Goal: Task Accomplishment & Management: Manage account settings

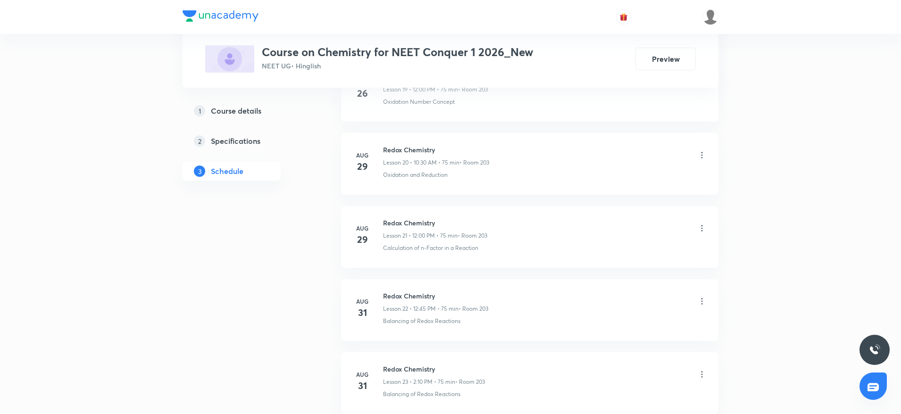
scroll to position [2024, 0]
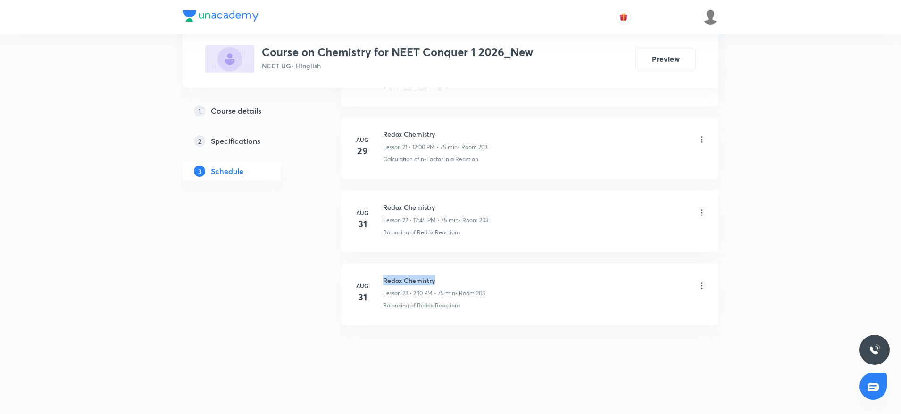
drag, startPoint x: 383, startPoint y: 270, endPoint x: 484, endPoint y: 268, distance: 101.5
click at [484, 268] on li "[DATE] Redox Chemistry Lesson 23 • 2:10 PM • 75 min • Room 203 Balancing of Red…" at bounding box center [529, 295] width 377 height 62
copy h6 "Redox Chemistry"
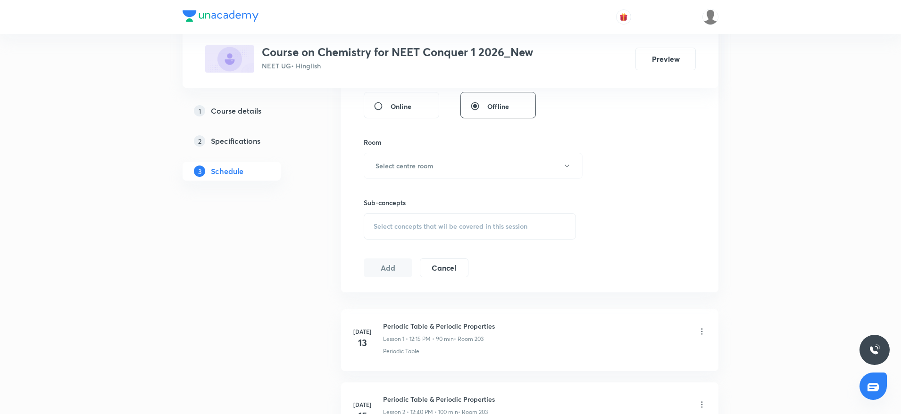
scroll to position [0, 0]
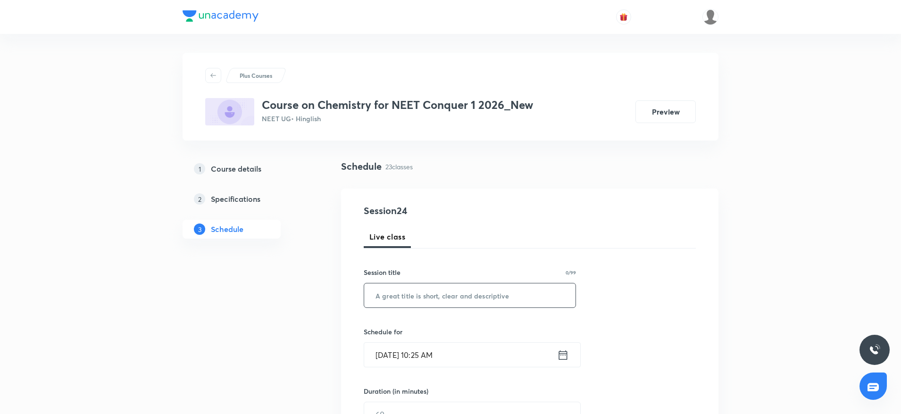
click at [417, 295] on input "text" at bounding box center [469, 296] width 211 height 24
paste input "Redox Chemistry"
type input "Redox Chemistry"
click at [430, 353] on input "Sept 2, 2025, 10:25 AM" at bounding box center [460, 355] width 193 height 24
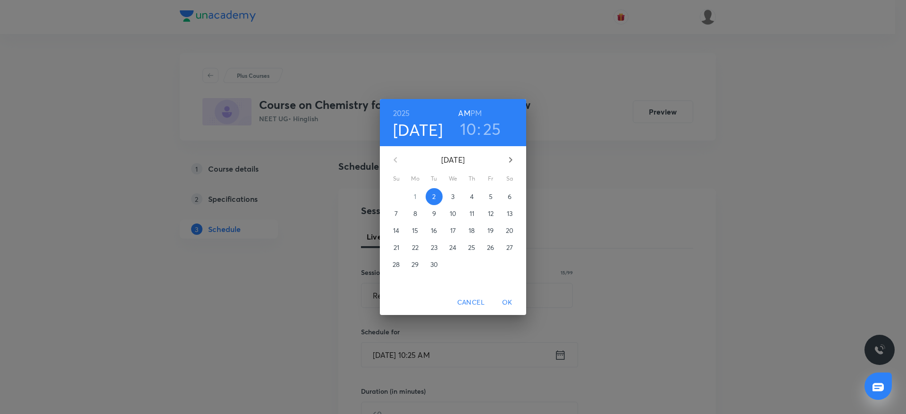
click at [468, 125] on h3 "10" at bounding box center [468, 129] width 17 height 20
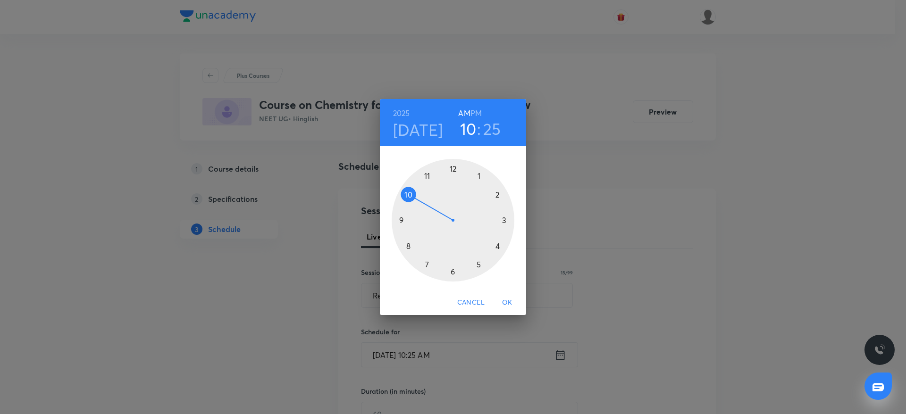
click at [492, 131] on h3 "25" at bounding box center [492, 129] width 18 height 20
click at [453, 272] on div at bounding box center [453, 220] width 123 height 123
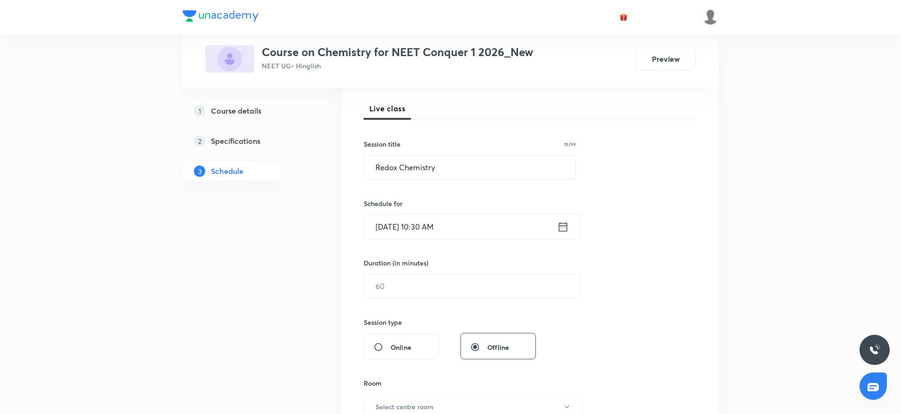
scroll to position [142, 0]
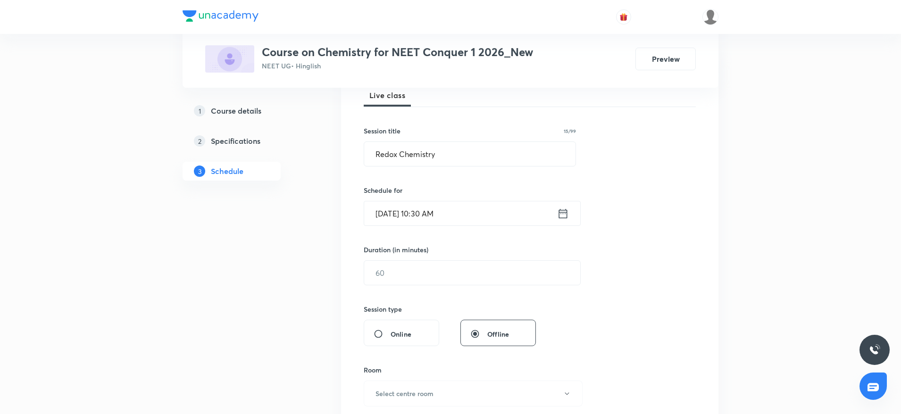
click at [465, 259] on div "Duration (in minutes) ​" at bounding box center [450, 265] width 172 height 41
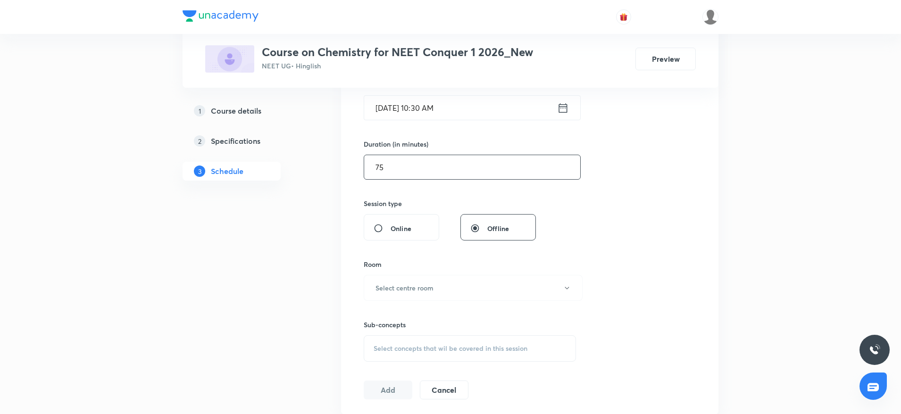
scroll to position [275, 0]
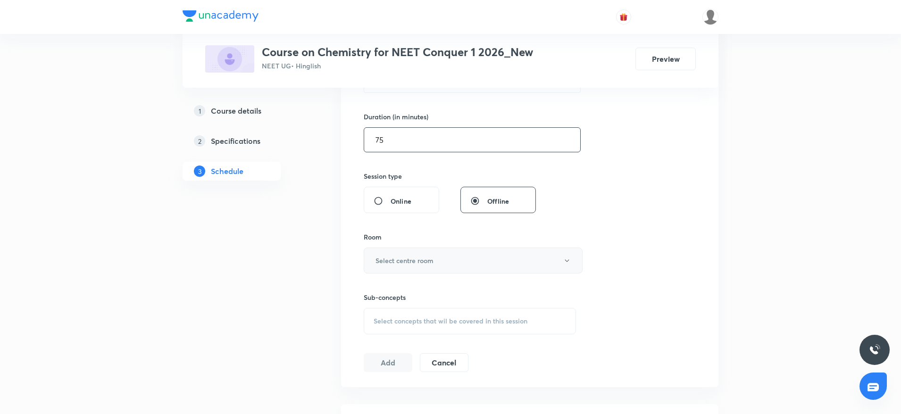
type input "75"
click at [462, 258] on button "Select centre room" at bounding box center [473, 261] width 219 height 26
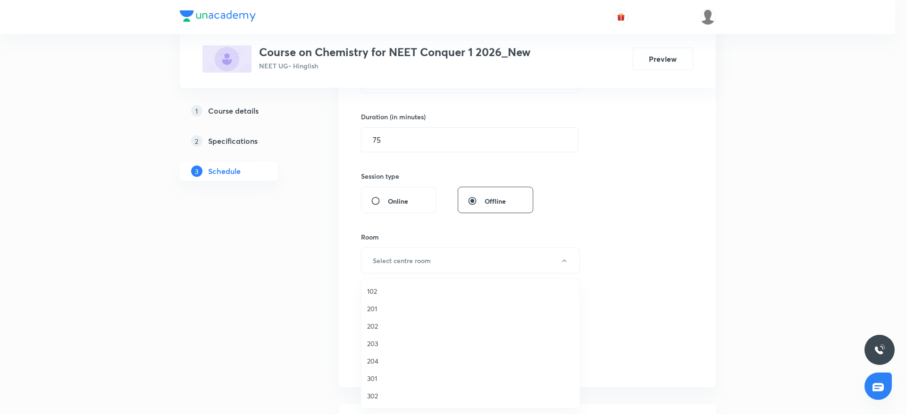
click at [374, 345] on span "203" at bounding box center [470, 344] width 207 height 10
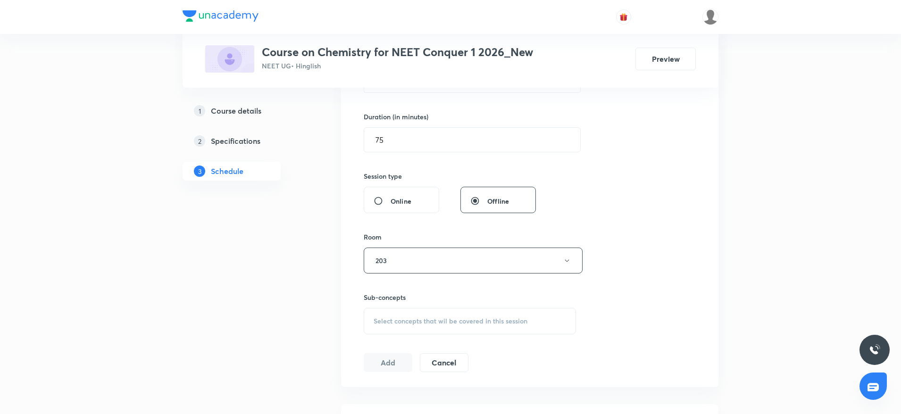
click at [485, 323] on span "Select concepts that wil be covered in this session" at bounding box center [451, 322] width 154 height 8
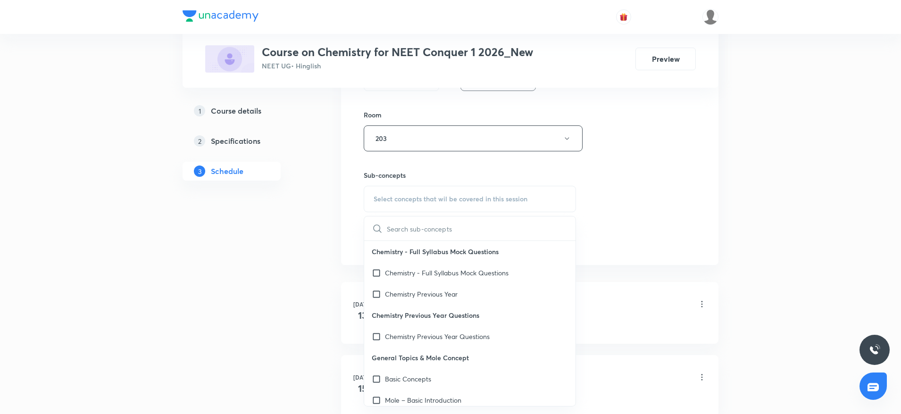
scroll to position [405, 0]
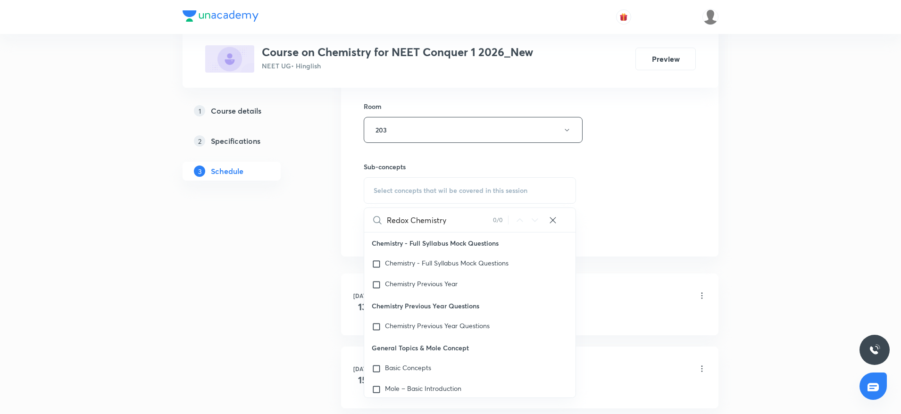
drag, startPoint x: 410, startPoint y: 219, endPoint x: 528, endPoint y: 241, distance: 120.0
click at [529, 241] on div "Redox Chemistry 0 / 0 ​ Chemistry - Full Syllabus Mock Questions Chemistry - Fu…" at bounding box center [470, 303] width 212 height 191
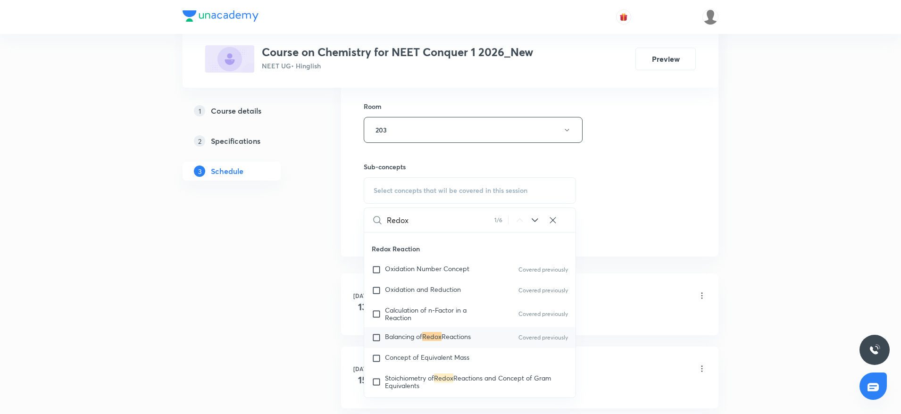
scroll to position [3451, 0]
type input "Redox"
drag, startPoint x: 446, startPoint y: 372, endPoint x: 472, endPoint y: 358, distance: 29.6
click at [446, 361] on span "Concept of Equivalent Mass" at bounding box center [427, 356] width 84 height 9
checkbox input "true"
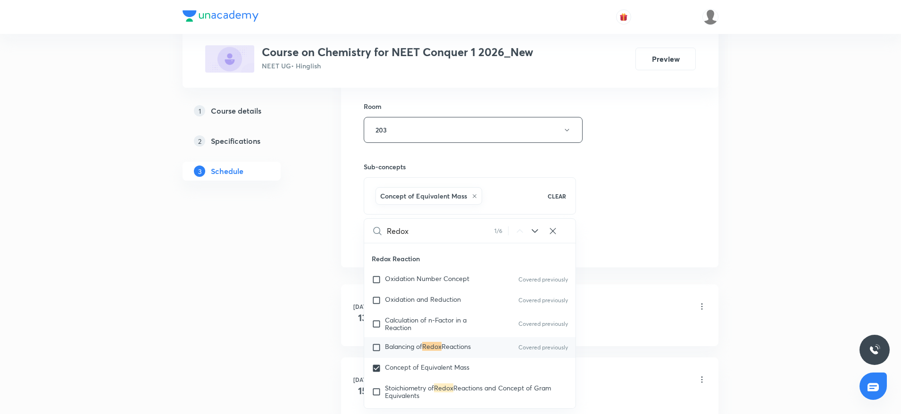
drag, startPoint x: 646, startPoint y: 189, endPoint x: 622, endPoint y: 192, distance: 24.8
click at [646, 188] on div "Session 24 Live class Session title 15/99 Redox Chemistry ​ Schedule for Sept 2…" at bounding box center [530, 26] width 332 height 454
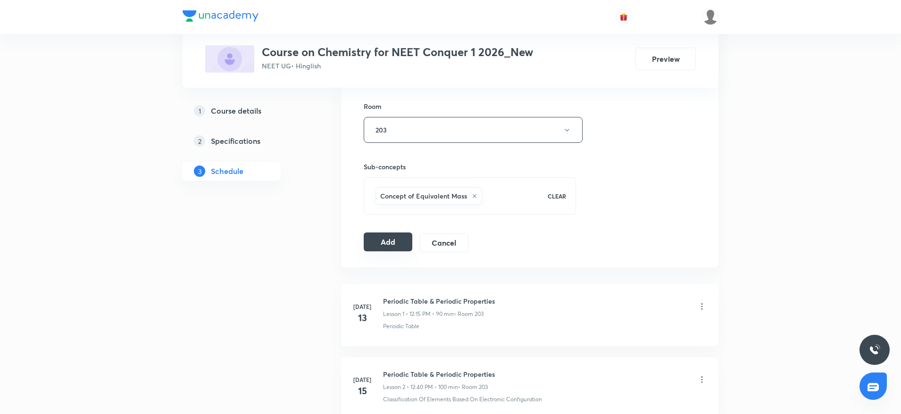
click at [384, 237] on button "Add" at bounding box center [388, 242] width 49 height 19
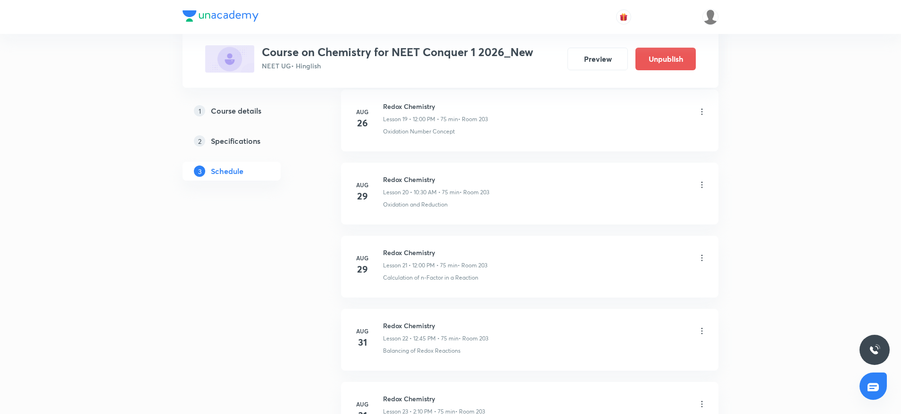
scroll to position [1664, 0]
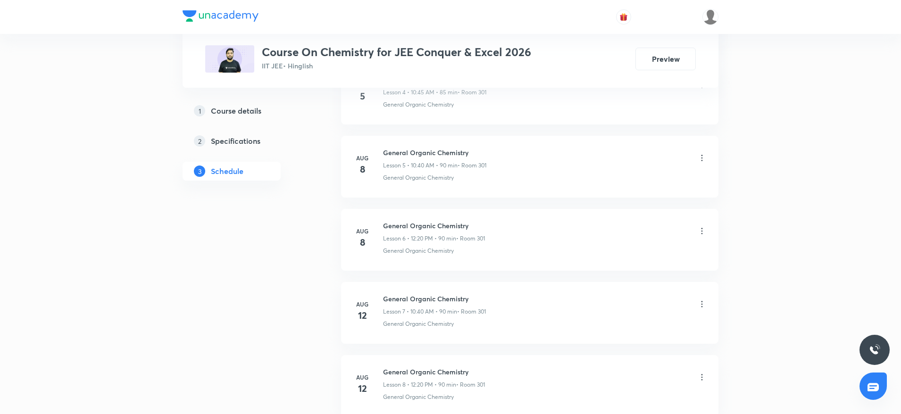
scroll to position [1878, 0]
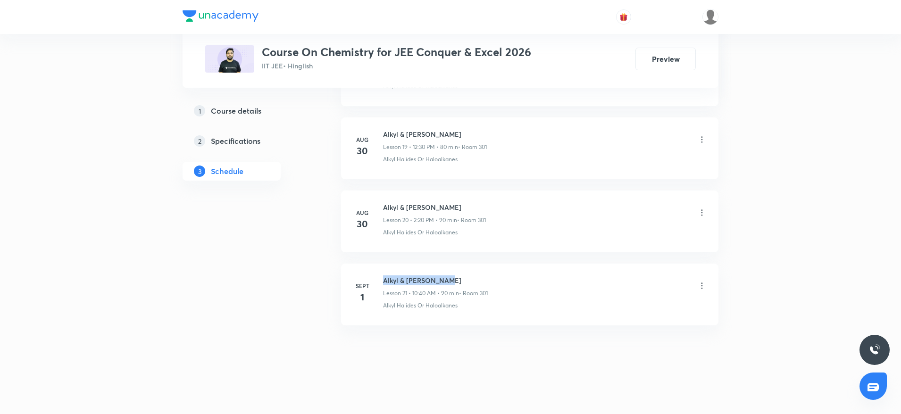
drag, startPoint x: 382, startPoint y: 273, endPoint x: 491, endPoint y: 281, distance: 109.7
click at [491, 281] on li "Sept 1 Alkyl & Aryl Halide Lesson 21 • 10:40 AM • 90 min • Room 301 Alkyl Halid…" at bounding box center [529, 295] width 377 height 62
copy h6 "Alkyl & Aryl Halide"
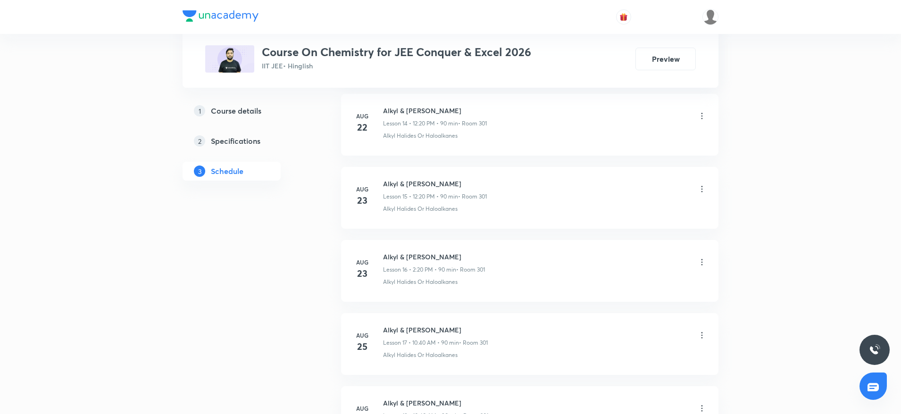
scroll to position [0, 0]
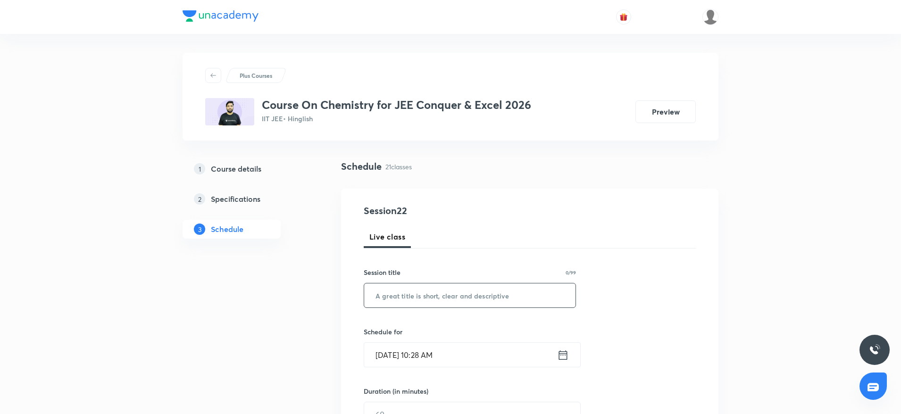
click at [514, 289] on input "text" at bounding box center [469, 296] width 211 height 24
paste input "Alkyl & Aryl Halide"
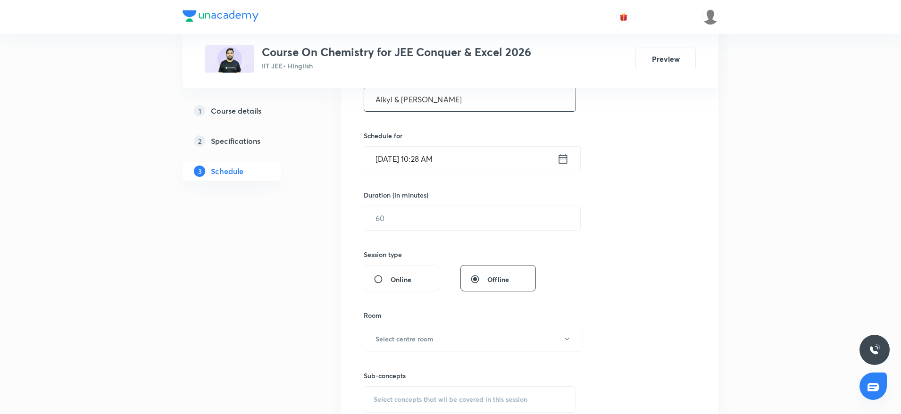
scroll to position [211, 0]
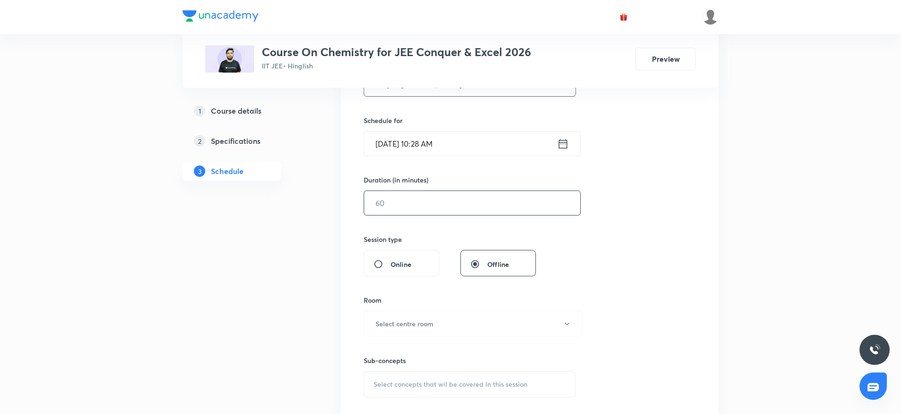
type input "Alkyl & Aryl Halide"
click at [484, 213] on input "text" at bounding box center [472, 203] width 216 height 24
click at [435, 145] on input "Sept 2, 2025, 10:28 AM" at bounding box center [460, 144] width 193 height 24
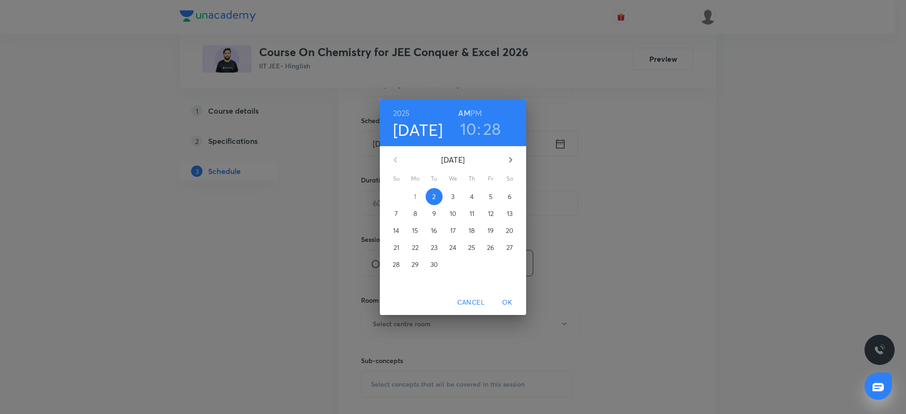
click at [488, 128] on h3 "28" at bounding box center [492, 129] width 18 height 20
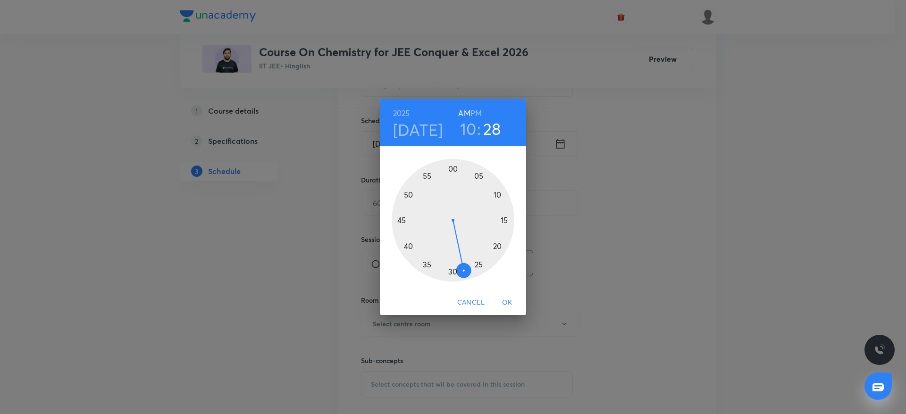
click at [407, 247] on div at bounding box center [453, 220] width 123 height 123
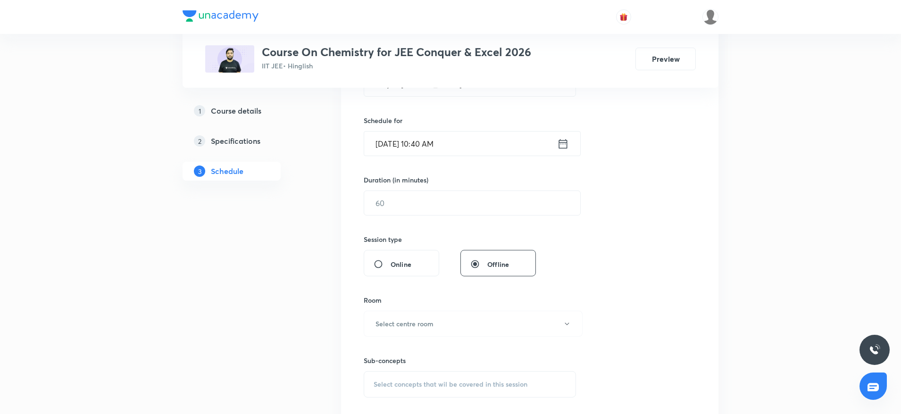
click at [418, 217] on div "Session 22 Live class Session title 19/99 Alkyl & Aryl Halide ​ Schedule for Se…" at bounding box center [530, 213] width 332 height 443
click at [416, 210] on input "text" at bounding box center [472, 203] width 216 height 24
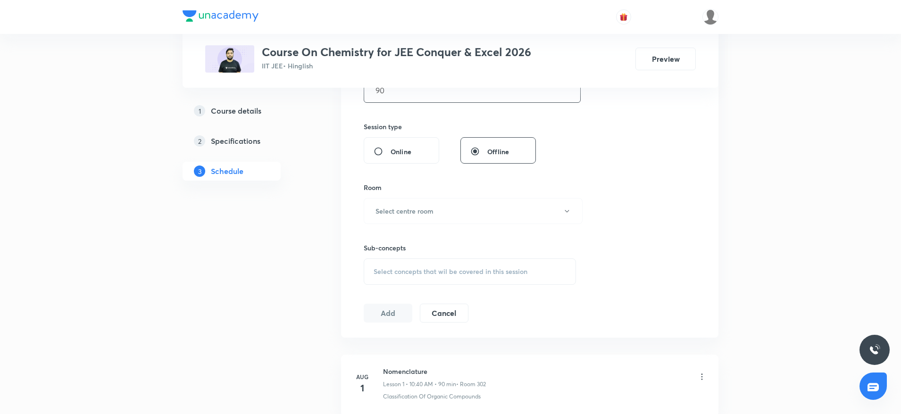
scroll to position [337, 0]
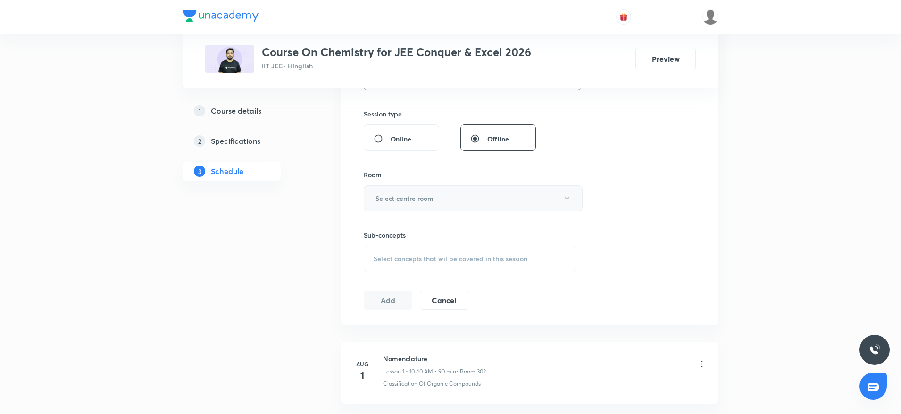
type input "90"
click at [479, 202] on button "Select centre room" at bounding box center [473, 198] width 219 height 26
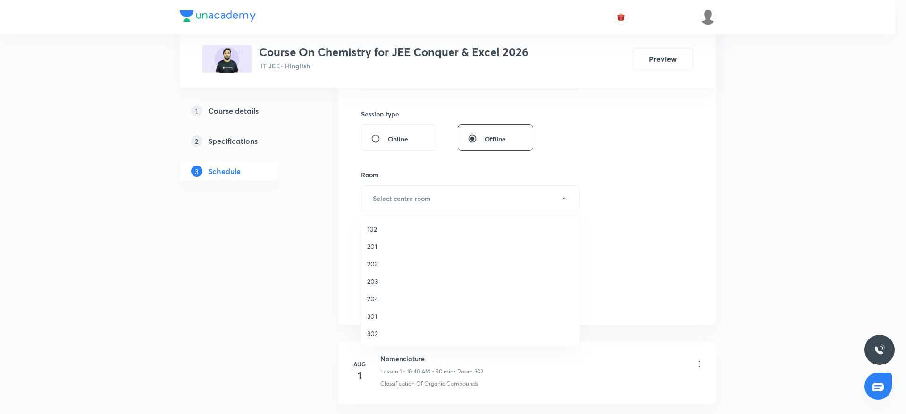
click at [377, 343] on li "303" at bounding box center [470, 351] width 218 height 17
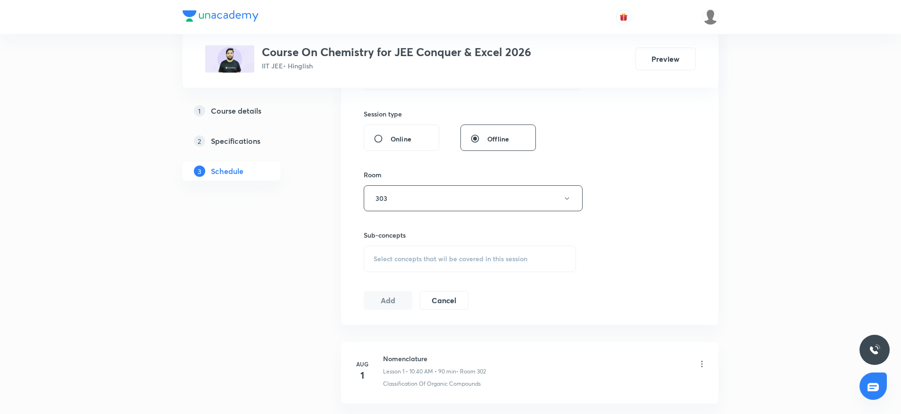
click at [398, 275] on div "Session 22 Live class Session title 19/99 Alkyl & Aryl Halide ​ Schedule for Se…" at bounding box center [530, 88] width 332 height 443
click at [417, 197] on button "303" at bounding box center [473, 198] width 219 height 26
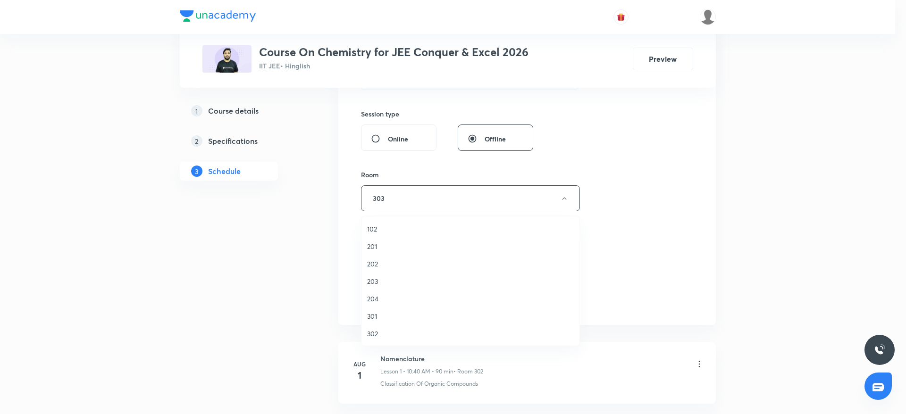
click at [371, 338] on span "302" at bounding box center [470, 334] width 207 height 10
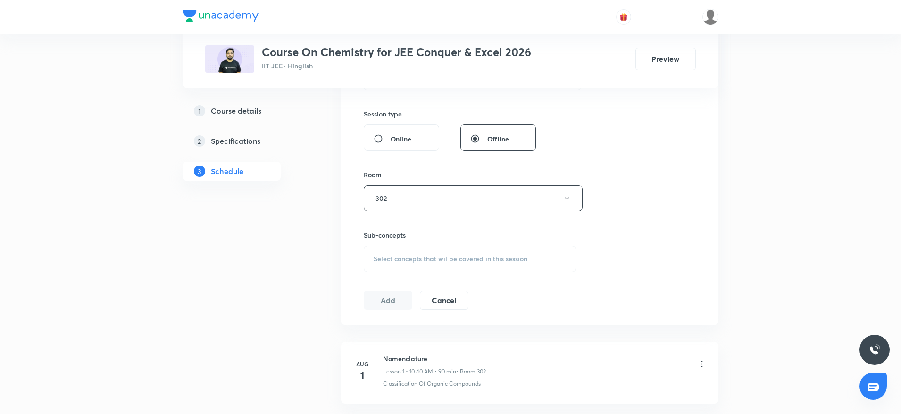
click at [420, 249] on div "Select concepts that wil be covered in this session" at bounding box center [470, 259] width 212 height 26
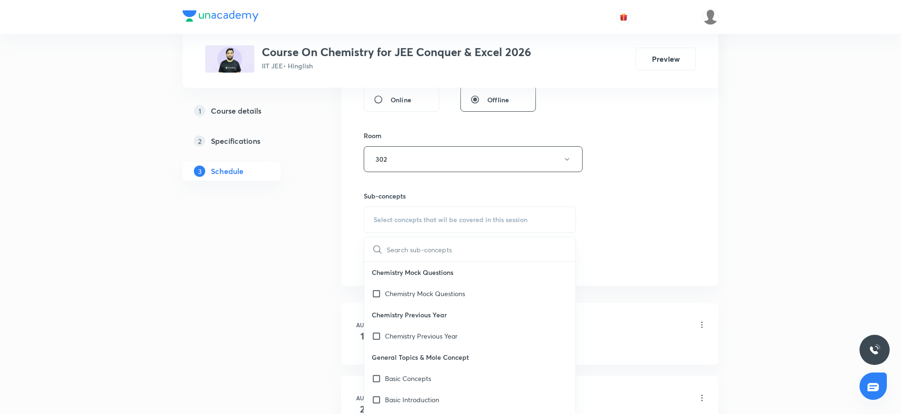
scroll to position [397, 0]
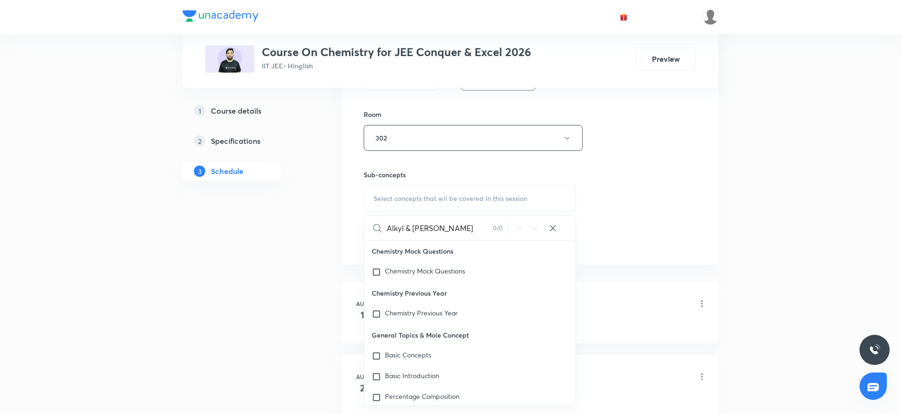
drag, startPoint x: 408, startPoint y: 228, endPoint x: 524, endPoint y: 243, distance: 117.5
click at [524, 243] on div "Alkyl & Aryl Halide 0 / 0 ​ Chemistry Mock Questions Chemistry Mock Questions C…" at bounding box center [470, 311] width 212 height 191
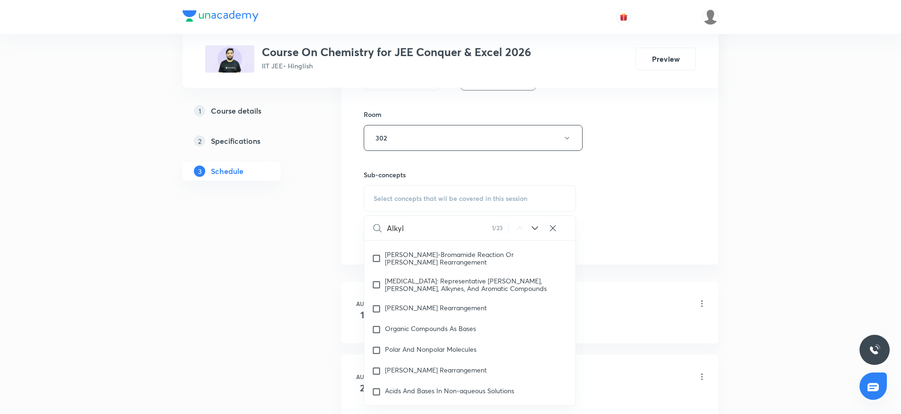
scroll to position [16611, 0]
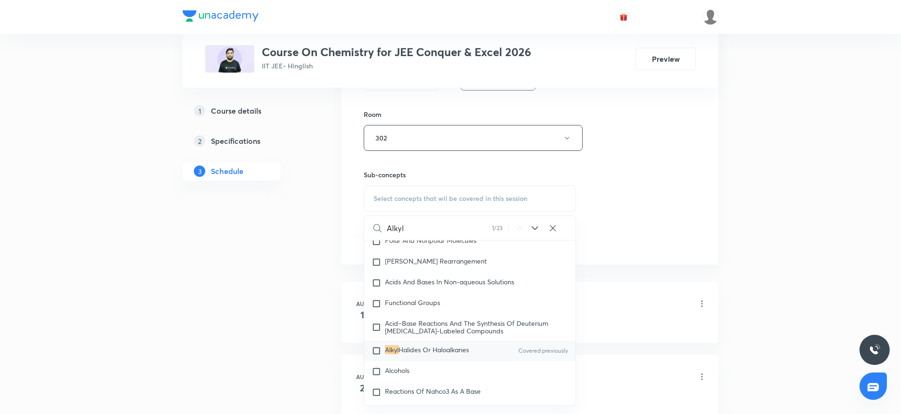
type input "Alkyl"
click at [450, 356] on p "Alkyl Halides Or Haloalkanes" at bounding box center [427, 350] width 84 height 9
checkbox input "true"
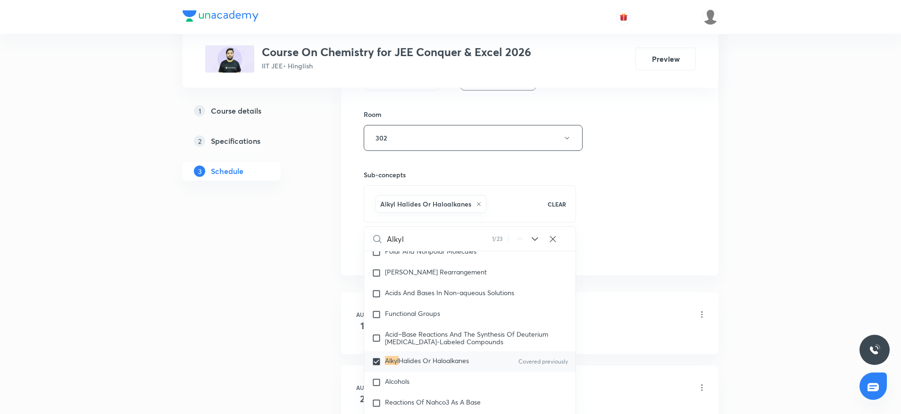
click at [631, 214] on div "Session 22 Live class Session title 19/99 Alkyl & Aryl Halide ​ Schedule for Se…" at bounding box center [530, 34] width 332 height 454
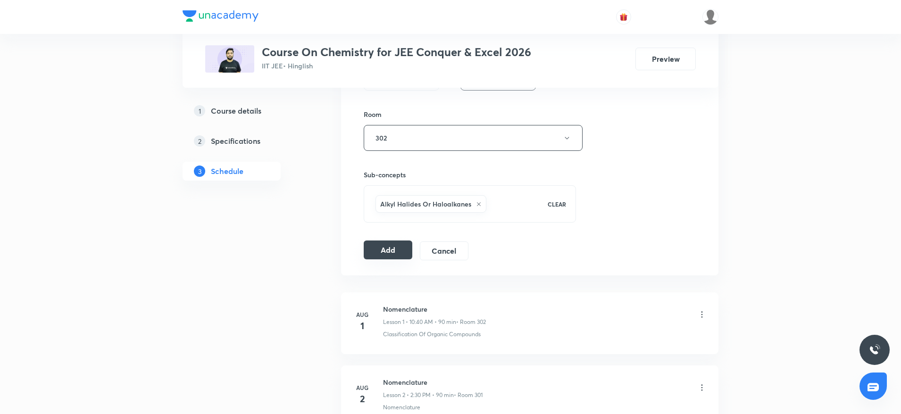
click at [386, 250] on button "Add" at bounding box center [388, 250] width 49 height 19
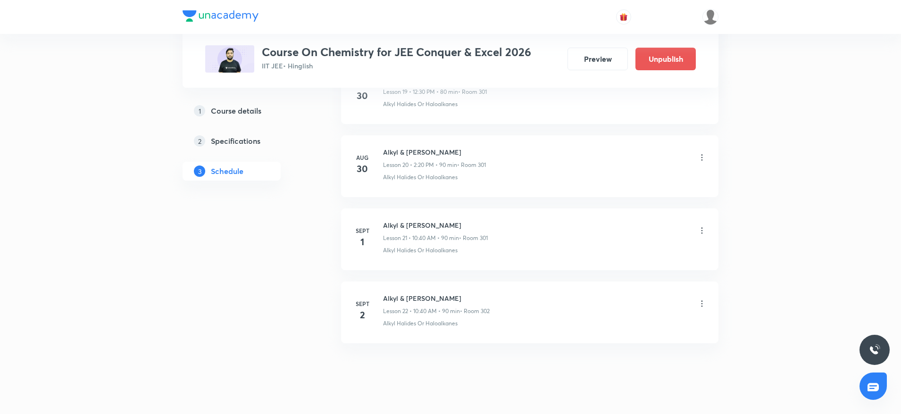
scroll to position [1517, 0]
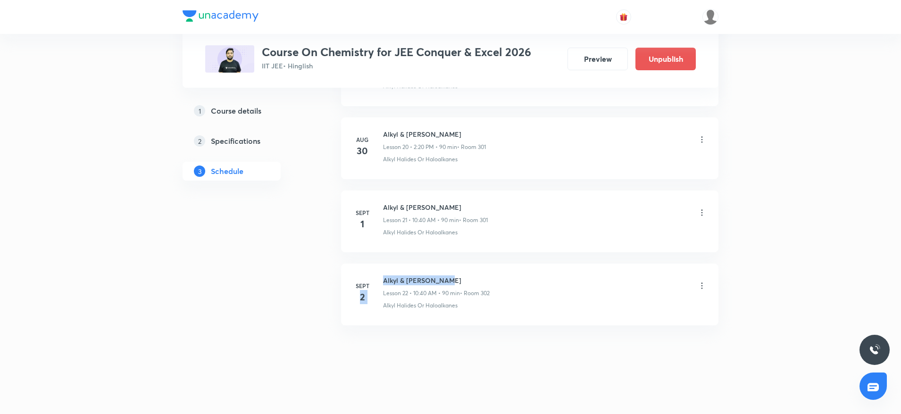
drag, startPoint x: 381, startPoint y: 279, endPoint x: 466, endPoint y: 274, distance: 85.6
click at [466, 274] on li "Sept 2 Alkyl & Aryl Halide Lesson 22 • 10:40 AM • 90 min • Room 302 Alkyl Halid…" at bounding box center [529, 295] width 377 height 62
drag, startPoint x: 479, startPoint y: 337, endPoint x: 418, endPoint y: 300, distance: 71.8
drag, startPoint x: 385, startPoint y: 276, endPoint x: 536, endPoint y: 250, distance: 153.7
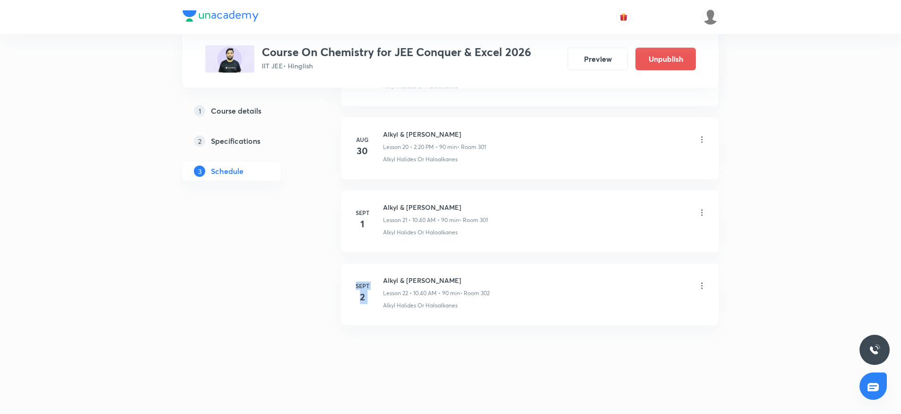
drag, startPoint x: 382, startPoint y: 276, endPoint x: 501, endPoint y: 269, distance: 119.0
click at [501, 269] on li "Sept 2 Alkyl & Aryl Halide Lesson 22 • 10:40 AM • 90 min • Room 302 Alkyl Halid…" at bounding box center [529, 295] width 377 height 62
copy h6 "Alkyl & Aryl Halide"
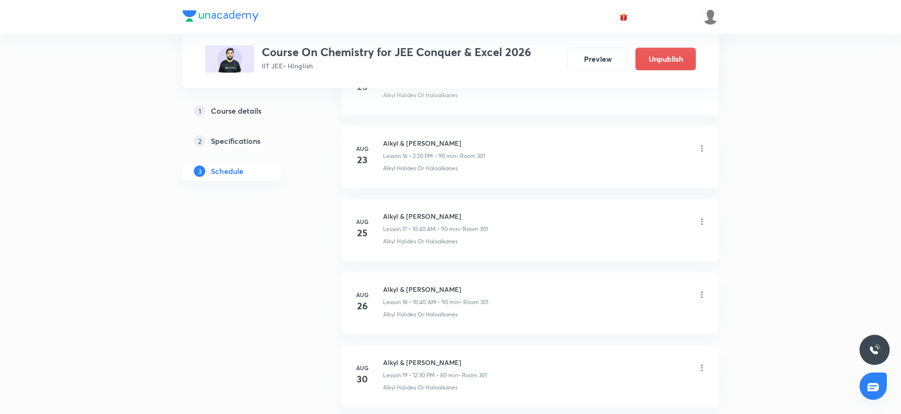
scroll to position [0, 0]
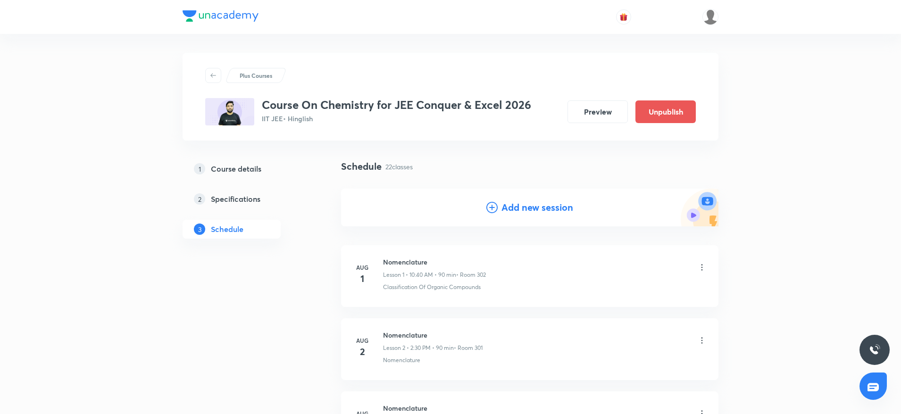
click at [513, 210] on h4 "Add new session" at bounding box center [538, 208] width 72 height 14
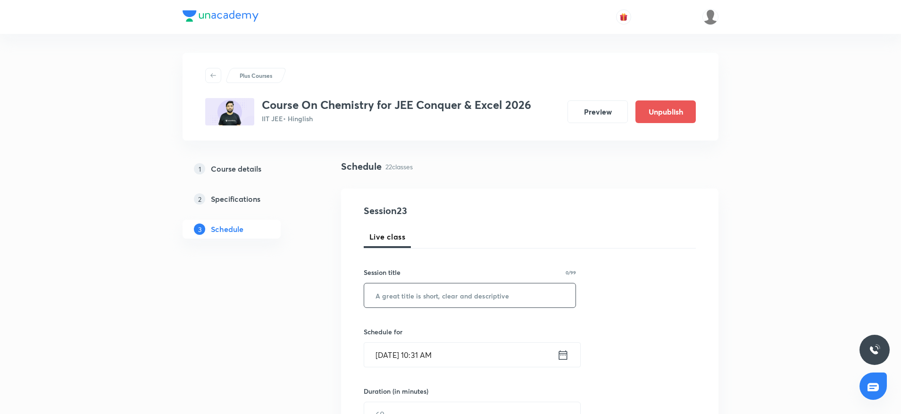
click at [447, 302] on input "text" at bounding box center [469, 296] width 211 height 24
paste input "Alkyl & Aryl Halide"
type input "Alkyl & Aryl Halide"
click at [454, 363] on input "Sept 2, 2025, 10:31 AM" at bounding box center [460, 355] width 193 height 24
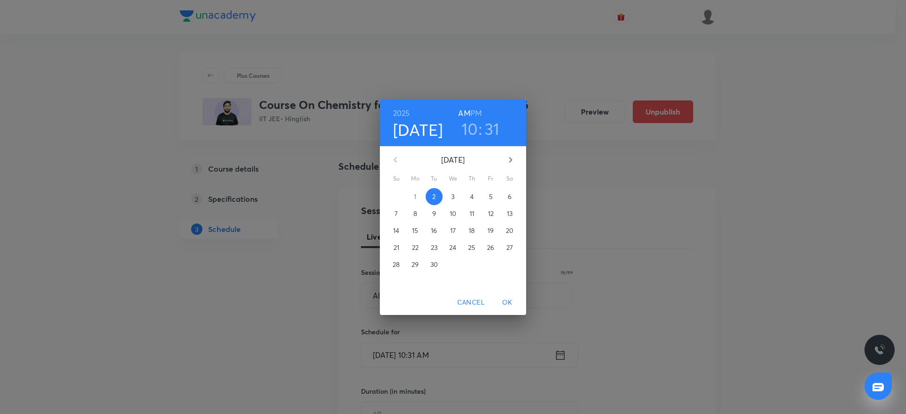
click at [485, 113] on div "2025 Sep 2 10 : 31 AM PM" at bounding box center [452, 123] width 131 height 32
click at [481, 110] on h6 "PM" at bounding box center [475, 113] width 11 height 13
click at [477, 111] on h6 "PM" at bounding box center [475, 113] width 11 height 13
click at [467, 130] on h3 "10" at bounding box center [469, 129] width 17 height 20
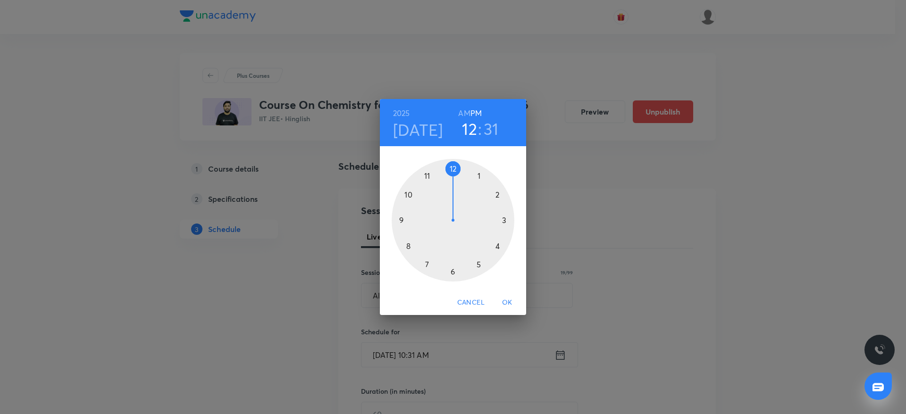
click at [454, 162] on div at bounding box center [453, 220] width 123 height 123
click at [504, 246] on div at bounding box center [453, 220] width 123 height 123
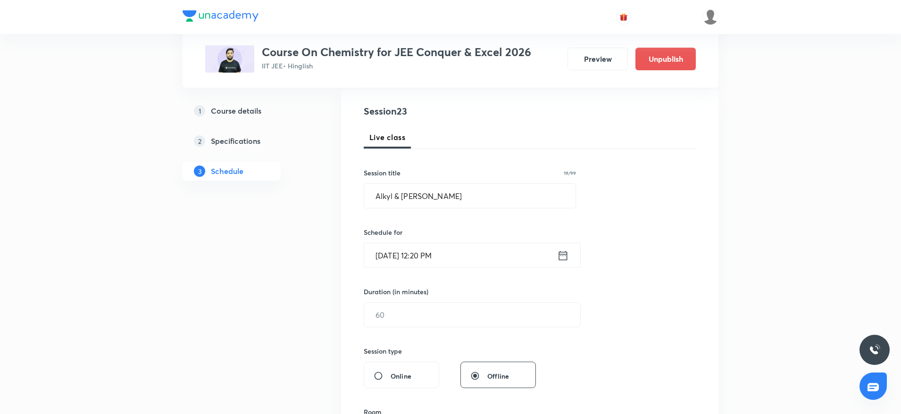
scroll to position [121, 0]
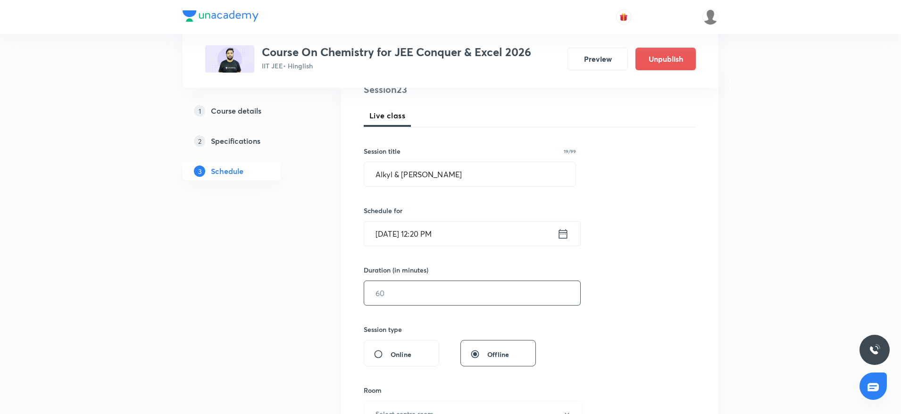
click at [525, 286] on input "text" at bounding box center [472, 293] width 216 height 24
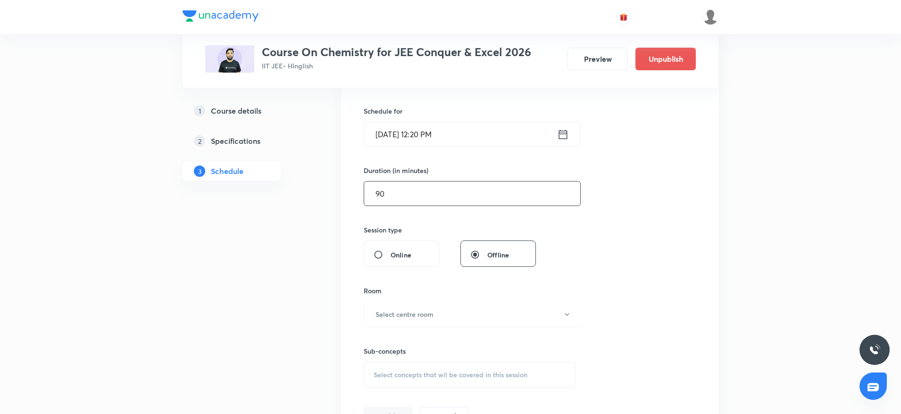
scroll to position [232, 0]
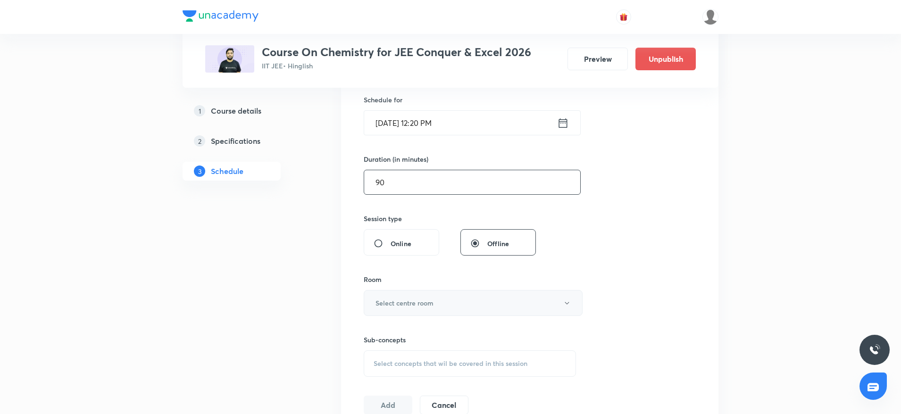
type input "90"
click at [415, 305] on h6 "Select centre room" at bounding box center [405, 303] width 58 height 10
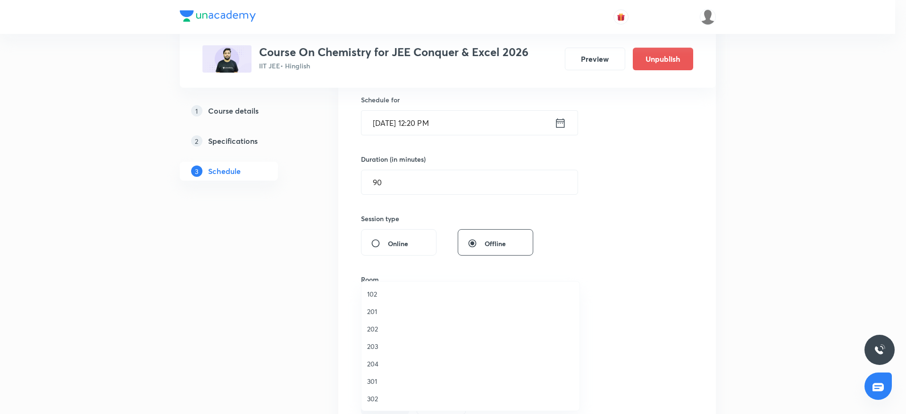
click at [389, 381] on span "301" at bounding box center [470, 381] width 207 height 10
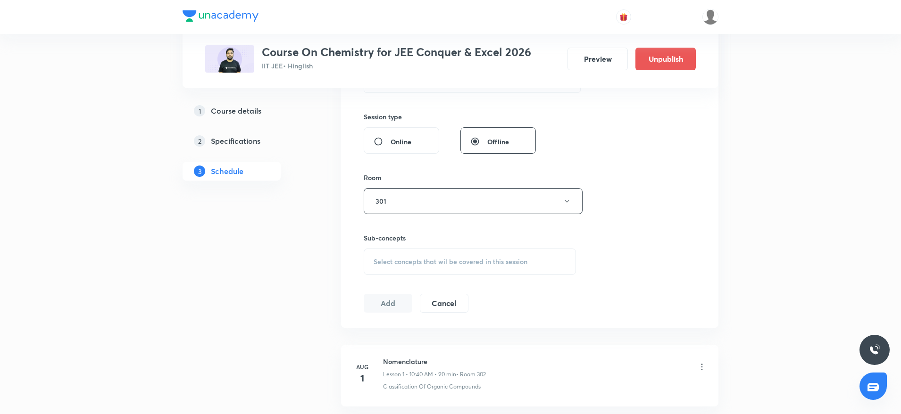
scroll to position [342, 0]
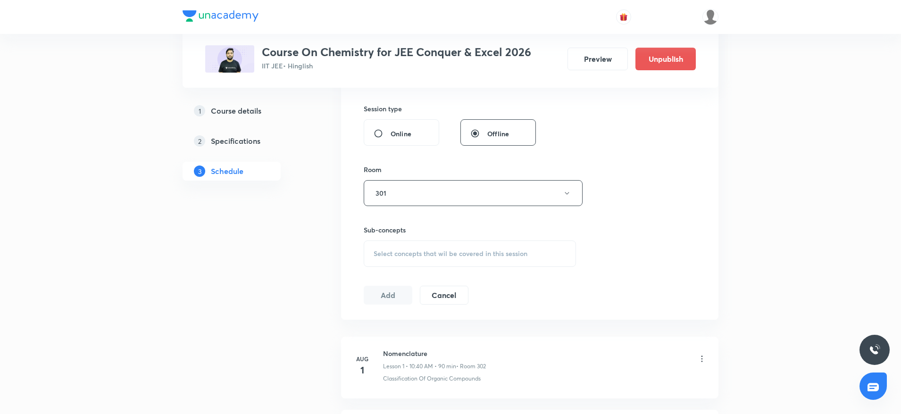
click at [449, 259] on div "Select concepts that wil be covered in this session" at bounding box center [470, 254] width 212 height 26
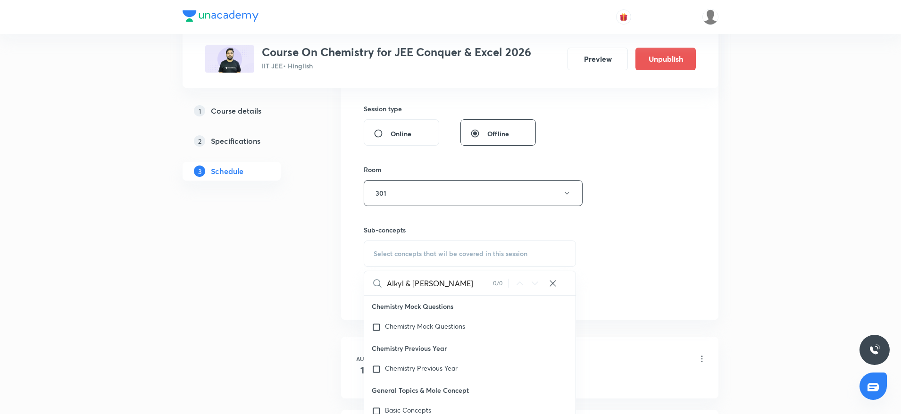
scroll to position [391, 0]
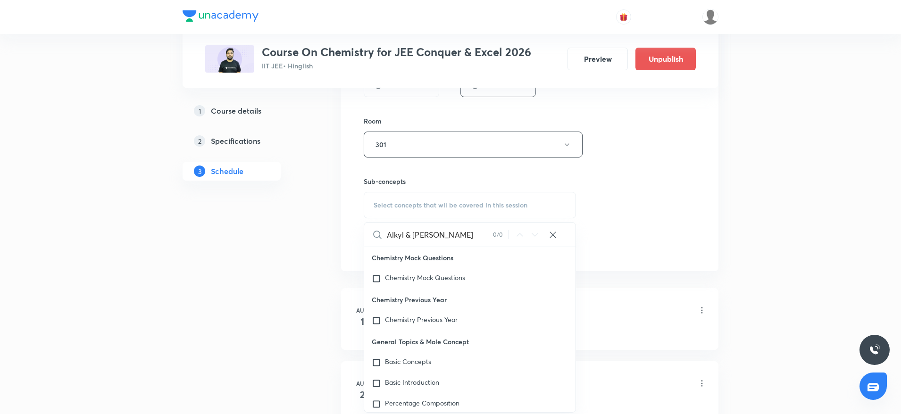
drag, startPoint x: 408, startPoint y: 233, endPoint x: 482, endPoint y: 233, distance: 73.6
click at [482, 233] on input "Alkyl & Aryl Halide" at bounding box center [440, 235] width 106 height 24
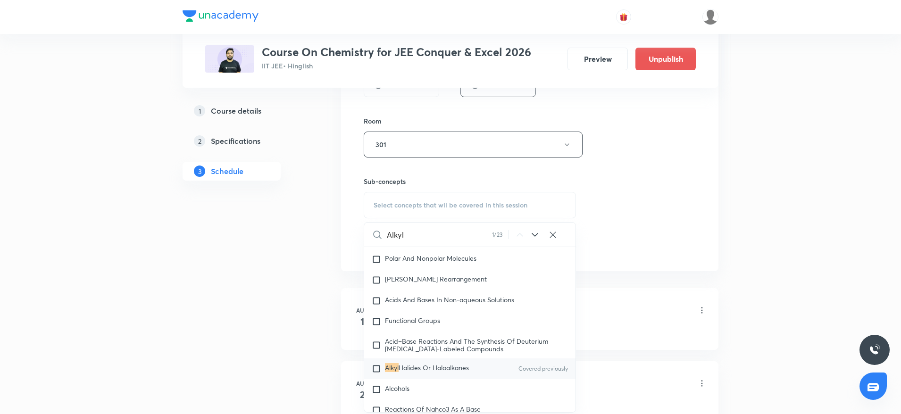
scroll to position [16611, 0]
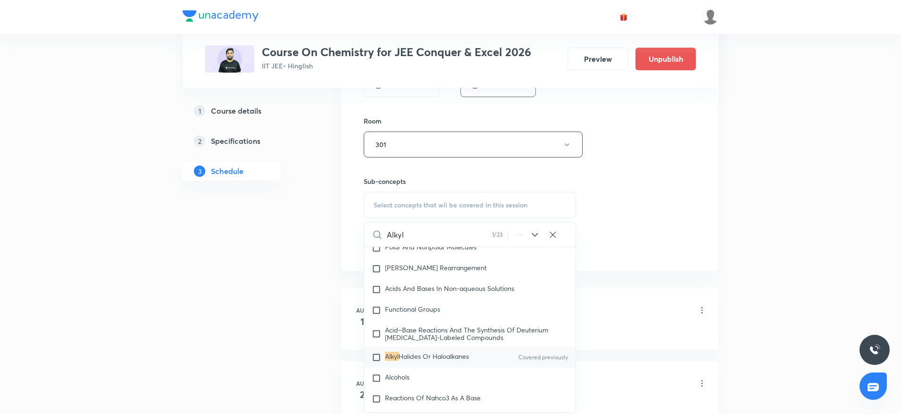
type input "Alkyl"
click at [448, 362] on div "Alkyl Halides Or Haloalkanes Covered previously" at bounding box center [469, 357] width 211 height 21
checkbox input "true"
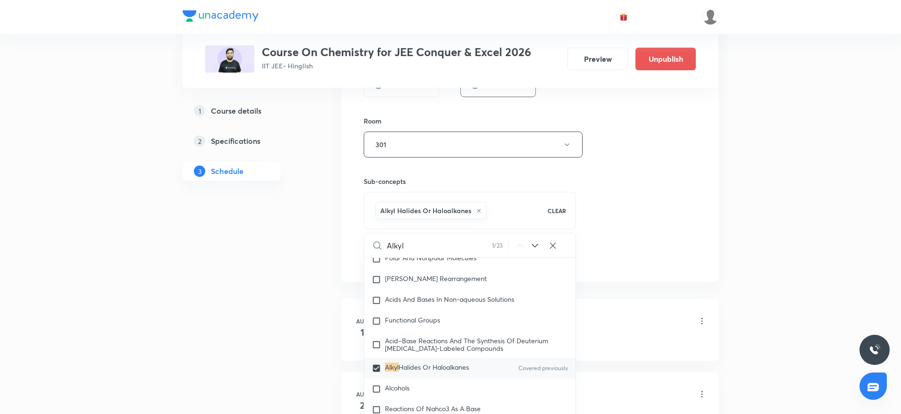
click at [686, 198] on div "Session 23 Live class Session title 19/99 Alkyl & Aryl Halide ​ Schedule for Se…" at bounding box center [530, 40] width 332 height 454
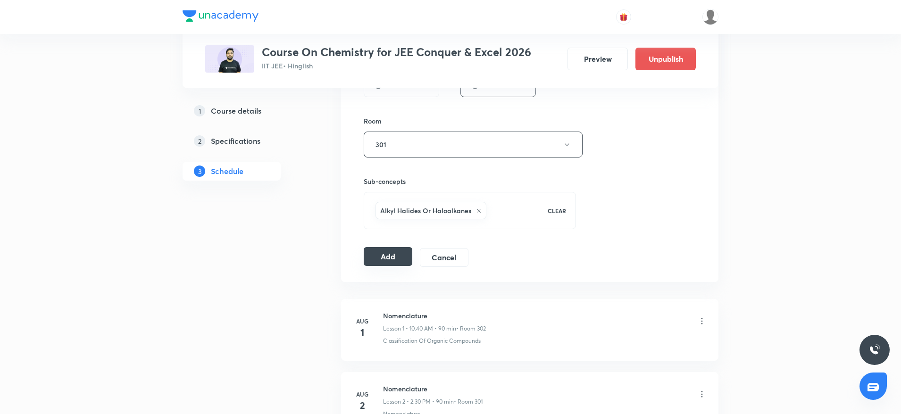
click at [397, 260] on button "Add" at bounding box center [388, 256] width 49 height 19
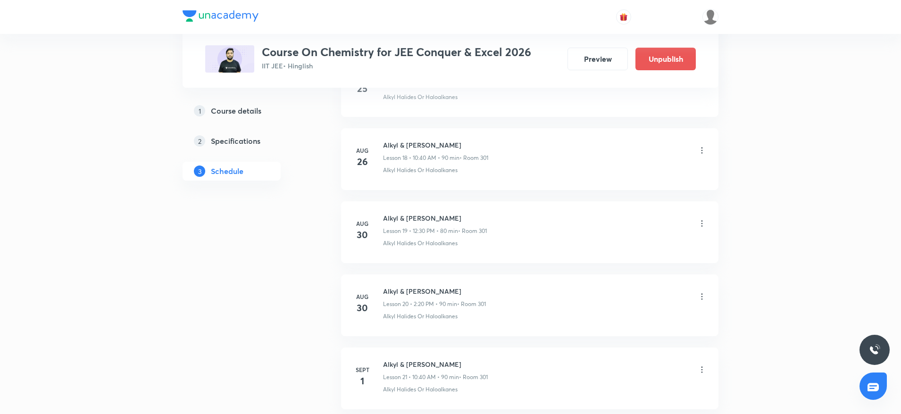
scroll to position [1590, 0]
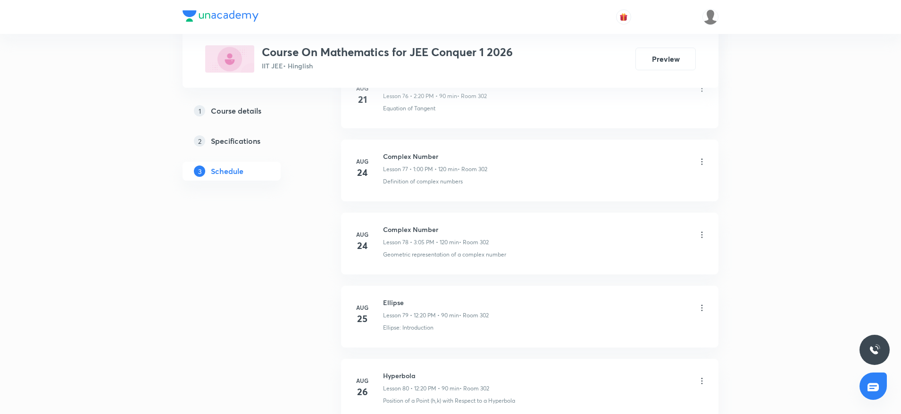
scroll to position [6558, 0]
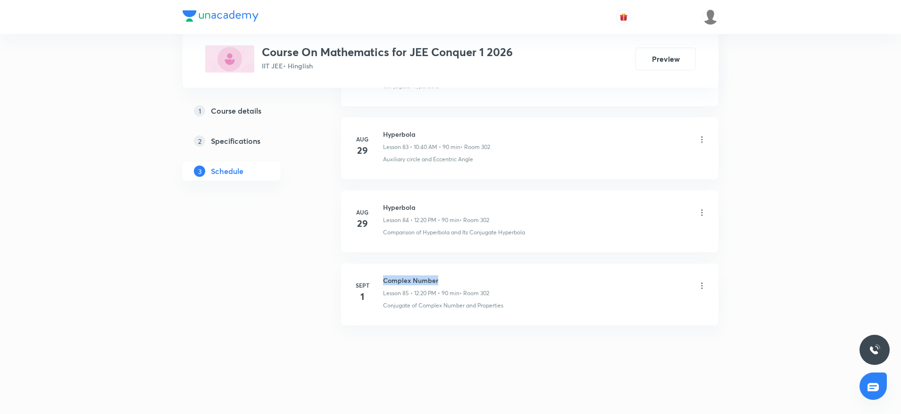
drag, startPoint x: 383, startPoint y: 278, endPoint x: 504, endPoint y: 268, distance: 121.7
click at [504, 268] on li "Sept 1 Complex Number Lesson 85 • 12:20 PM • 90 min • Room 302 Conjugate of Com…" at bounding box center [529, 295] width 377 height 62
click at [290, 162] on div "1 Course details 2 Specifications 3 Schedule" at bounding box center [247, 146] width 128 height 91
drag, startPoint x: 383, startPoint y: 278, endPoint x: 517, endPoint y: 263, distance: 134.9
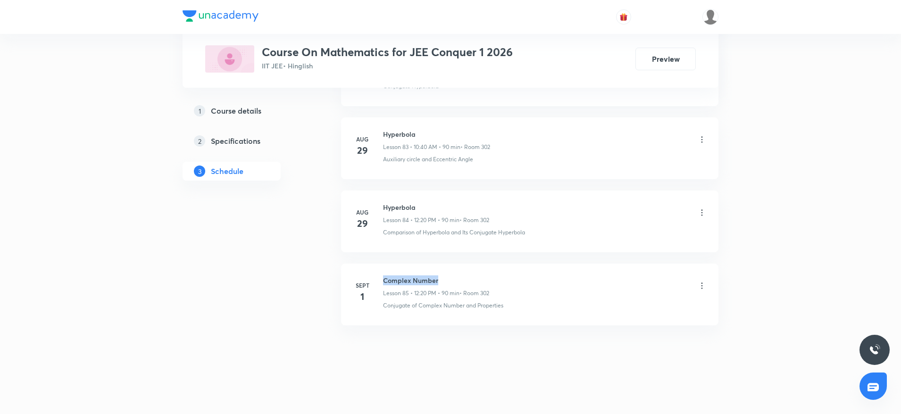
copy h6 "Complex Number"
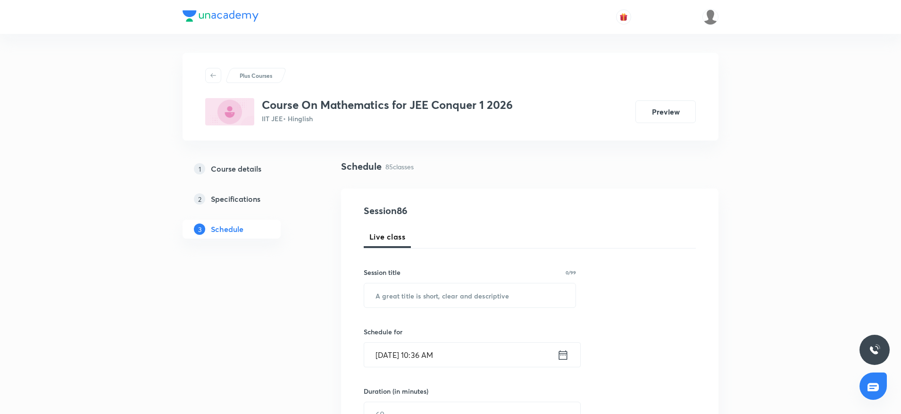
click at [492, 302] on input "text" at bounding box center [469, 296] width 211 height 24
paste input "Complex Number"
type input "Complex Number"
click at [447, 357] on input "Sept 2, 2025, 10:36 AM" at bounding box center [460, 355] width 193 height 24
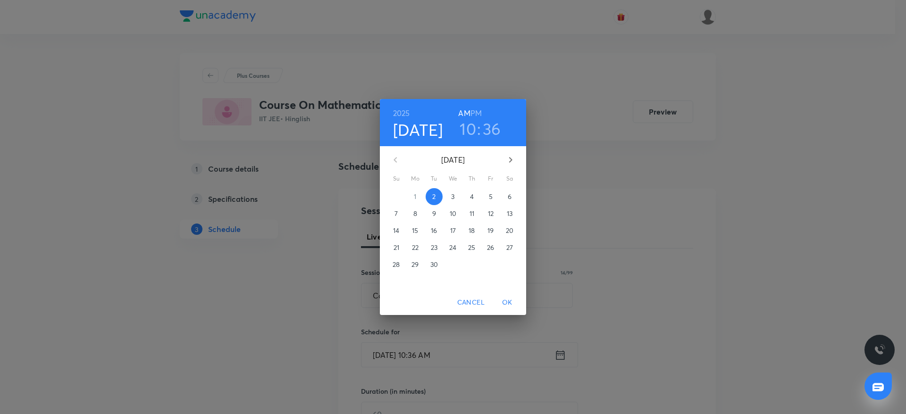
click at [481, 111] on h6 "PM" at bounding box center [475, 113] width 11 height 13
click at [474, 131] on h3 "10" at bounding box center [468, 129] width 17 height 20
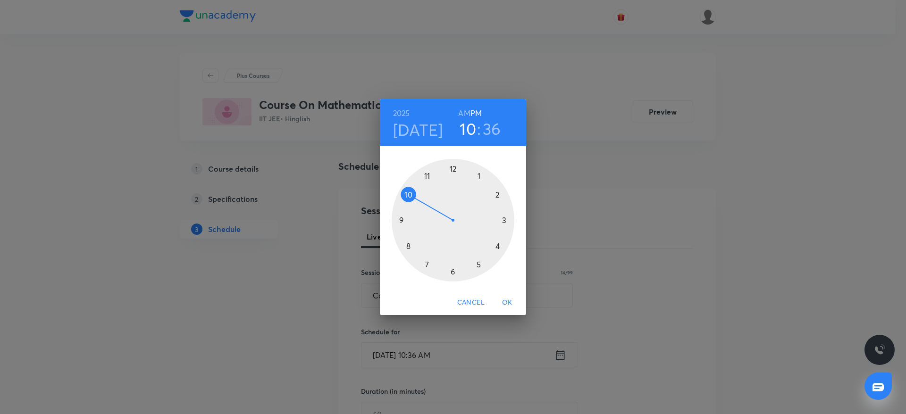
click at [502, 193] on div at bounding box center [453, 220] width 123 height 123
click at [508, 255] on div at bounding box center [453, 220] width 123 height 123
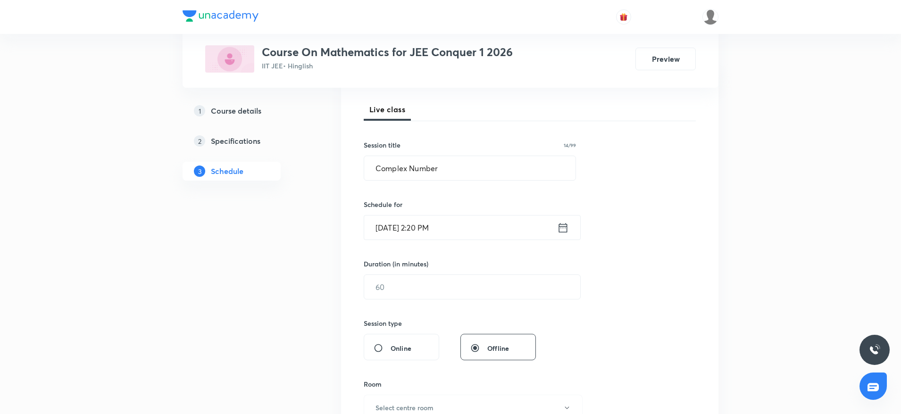
scroll to position [143, 0]
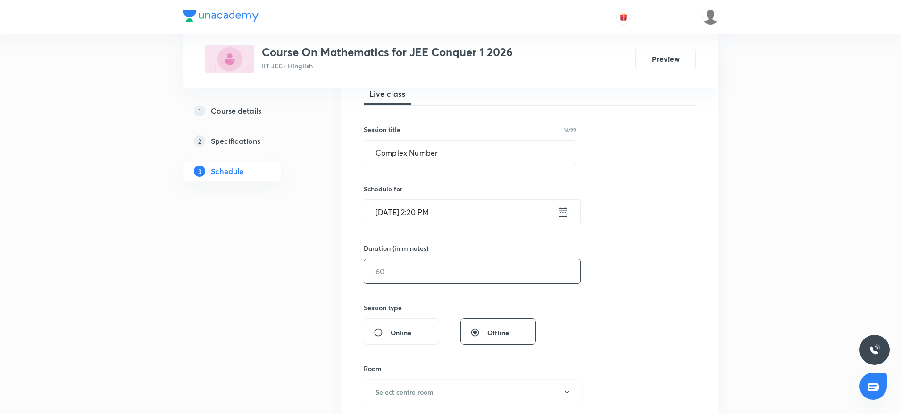
click at [458, 266] on input "text" at bounding box center [472, 271] width 216 height 24
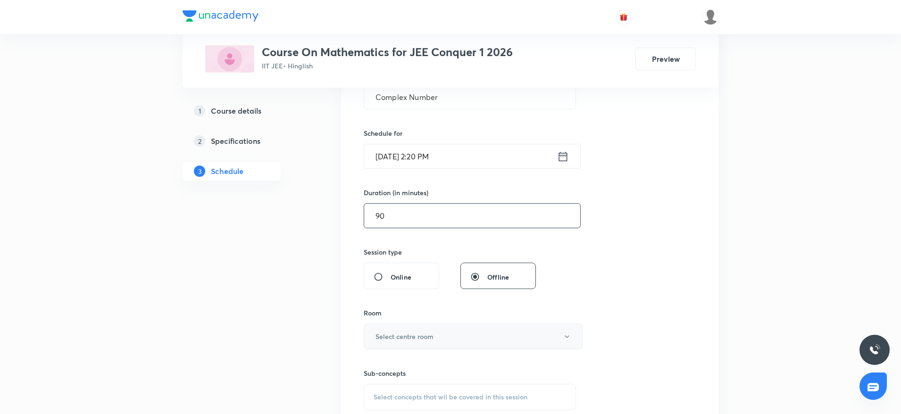
type input "90"
click at [395, 341] on h6 "Select centre room" at bounding box center [405, 337] width 58 height 10
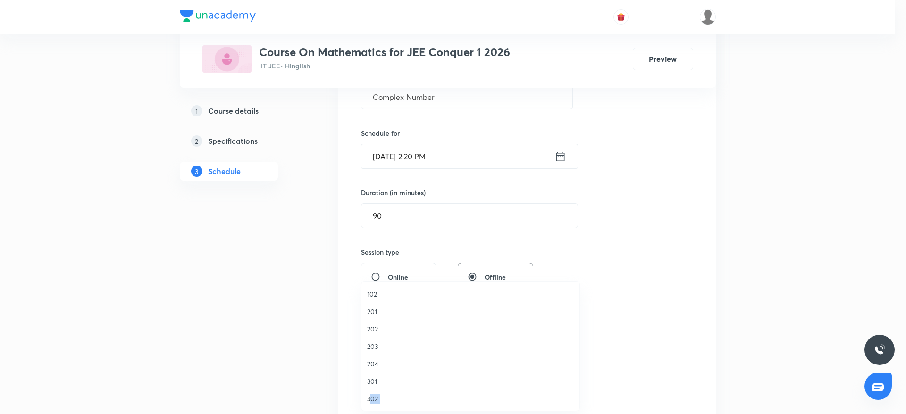
drag, startPoint x: 371, startPoint y: 403, endPoint x: 376, endPoint y: 404, distance: 5.8
click at [376, 404] on ul "102 201 202 203 204 301 302 303" at bounding box center [475, 355] width 229 height 147
click at [790, 199] on div at bounding box center [453, 207] width 906 height 414
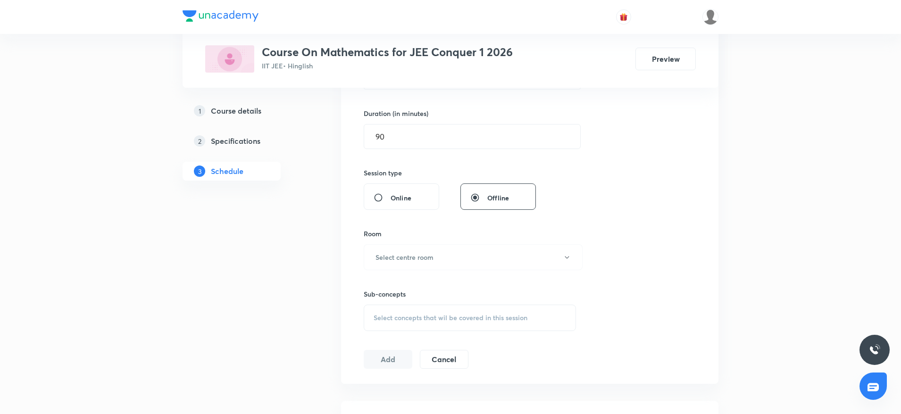
scroll to position [183, 0]
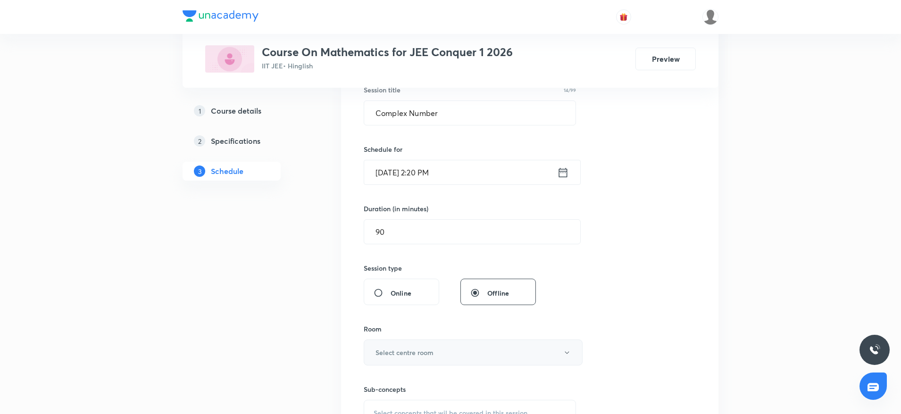
click at [408, 358] on button "Select centre room" at bounding box center [473, 353] width 219 height 26
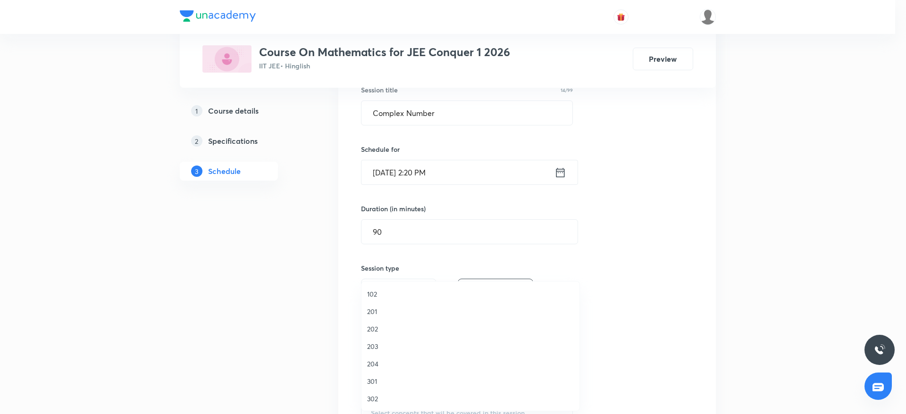
click at [375, 399] on span "302" at bounding box center [470, 399] width 207 height 10
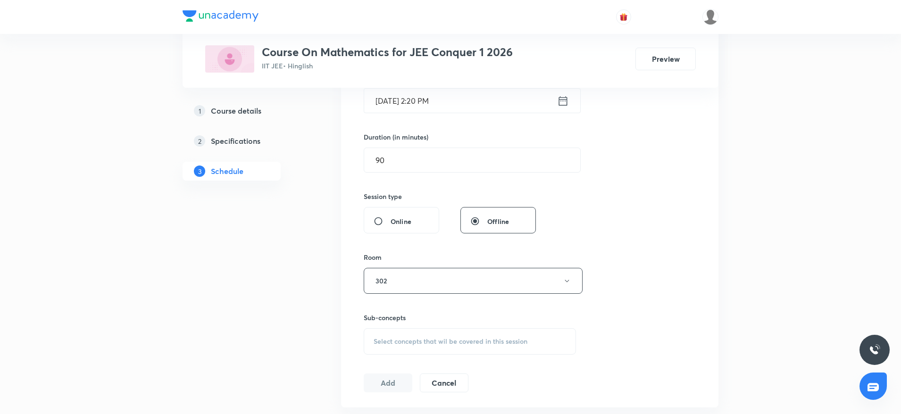
scroll to position [333, 0]
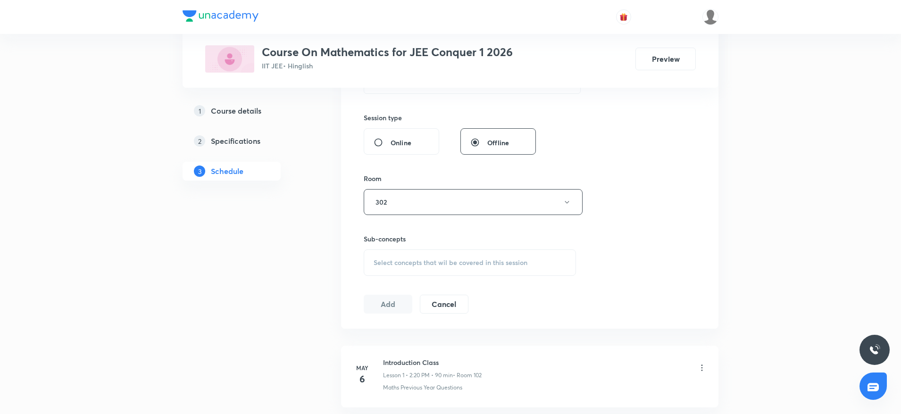
click at [485, 259] on span "Select concepts that wil be covered in this session" at bounding box center [451, 263] width 154 height 8
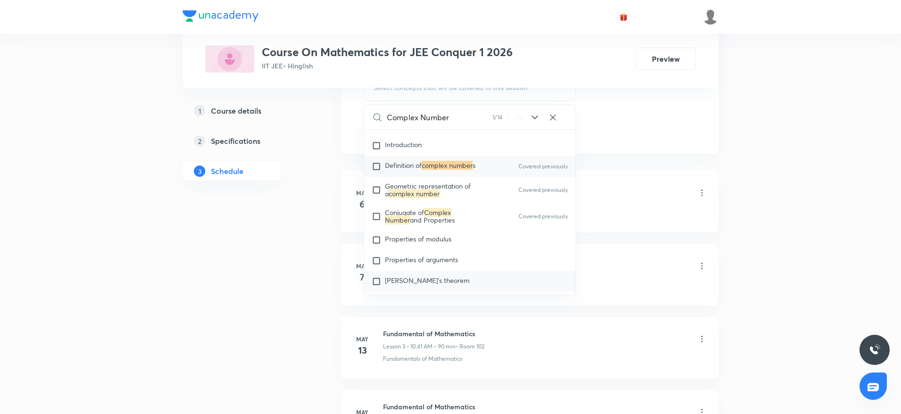
scroll to position [627, 0]
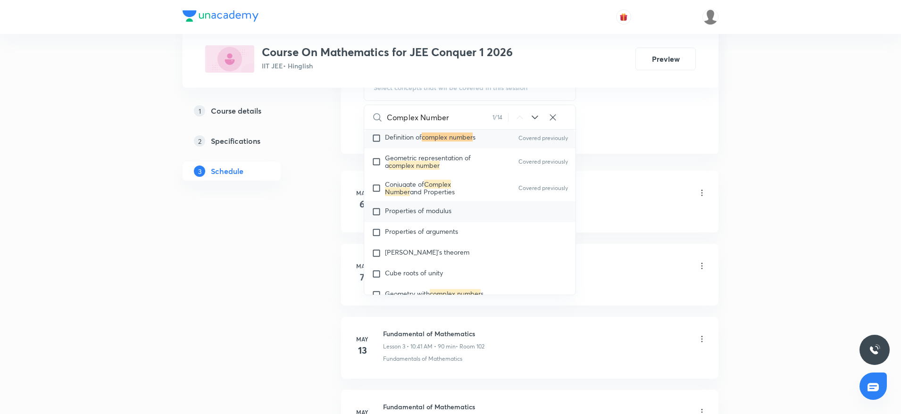
type input "Complex Number"
click at [421, 210] on span "Properties of modulus" at bounding box center [418, 210] width 67 height 9
checkbox input "true"
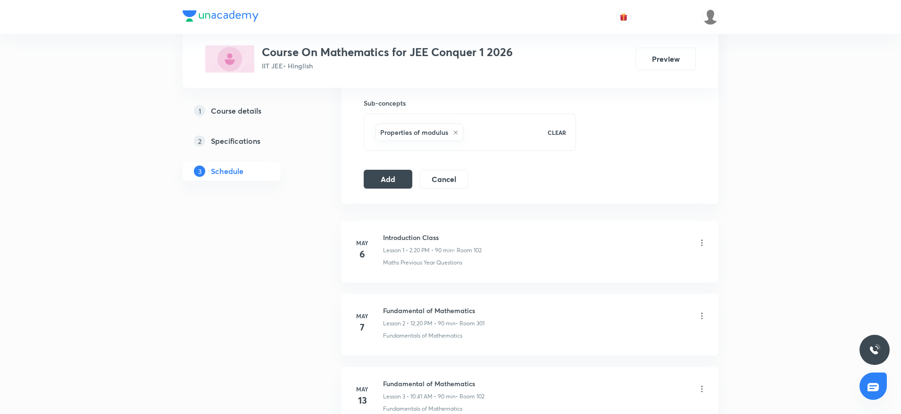
scroll to position [429, 0]
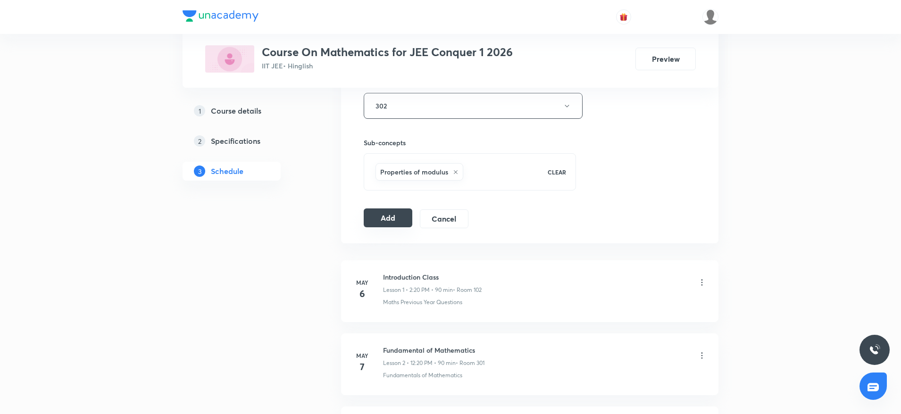
click at [397, 223] on button "Add" at bounding box center [388, 218] width 49 height 19
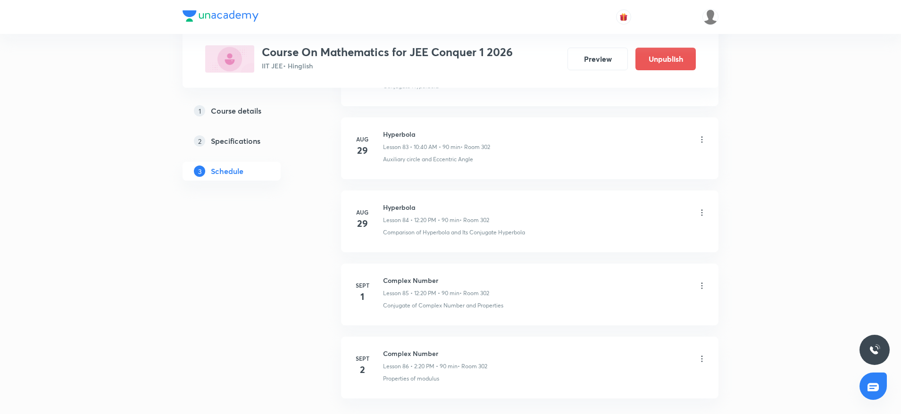
scroll to position [6198, 0]
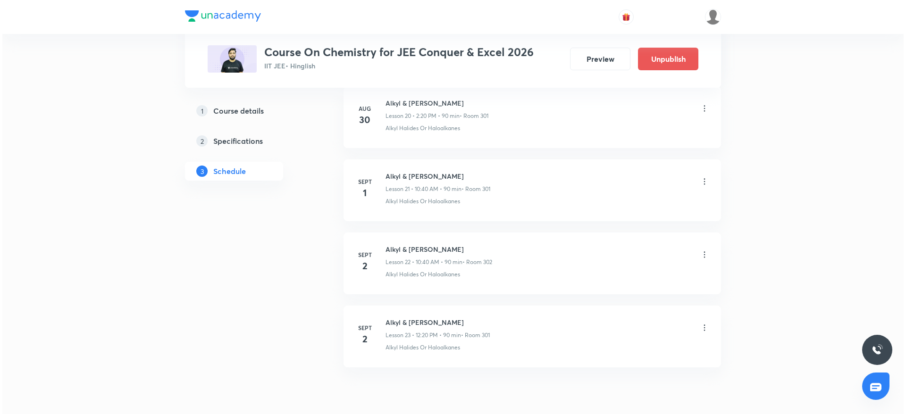
scroll to position [2024, 0]
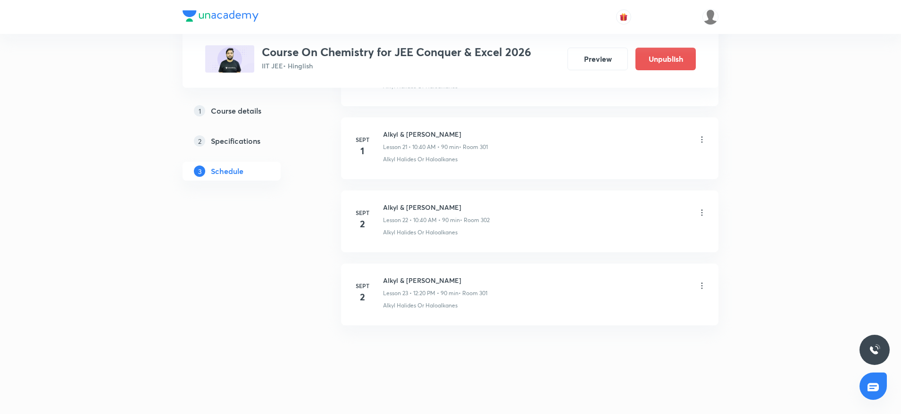
click at [700, 283] on icon at bounding box center [701, 285] width 9 height 9
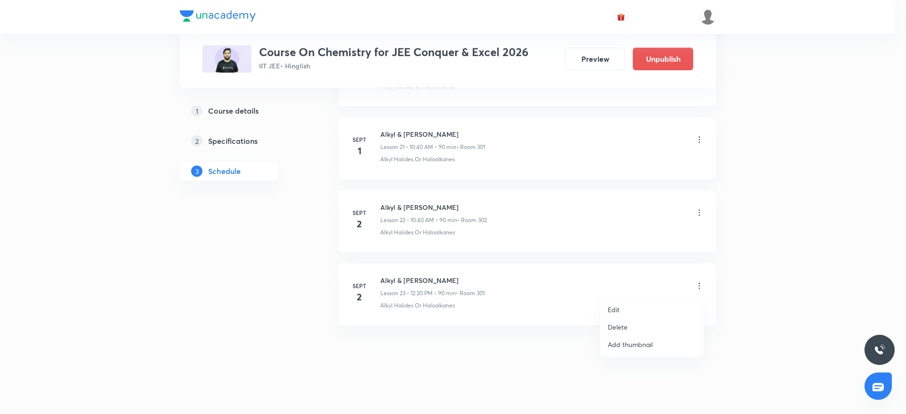
click at [631, 305] on li "Edit" at bounding box center [651, 309] width 103 height 17
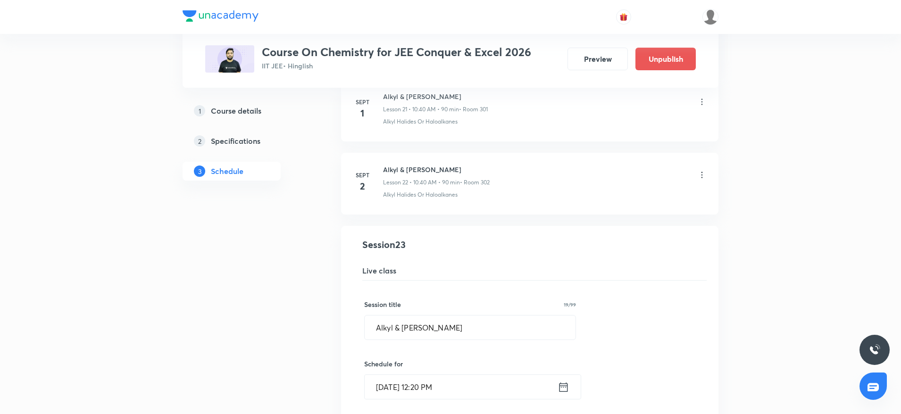
scroll to position [1589, 0]
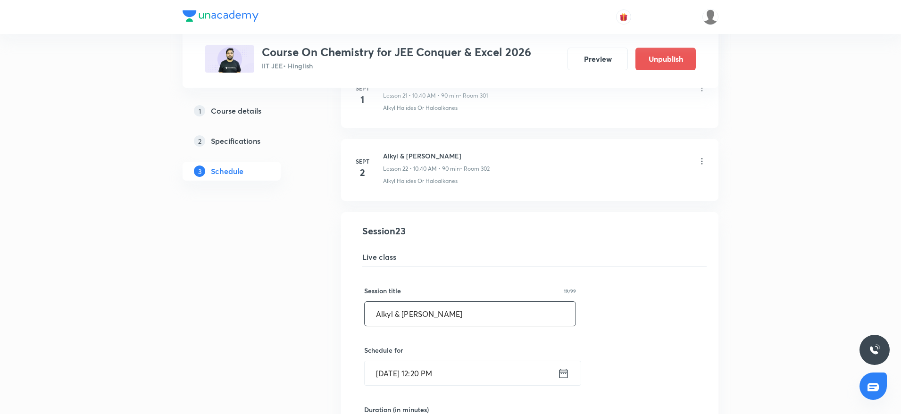
drag, startPoint x: 453, startPoint y: 325, endPoint x: 257, endPoint y: 302, distance: 197.1
paste input "cohols, Phenols and Ether"
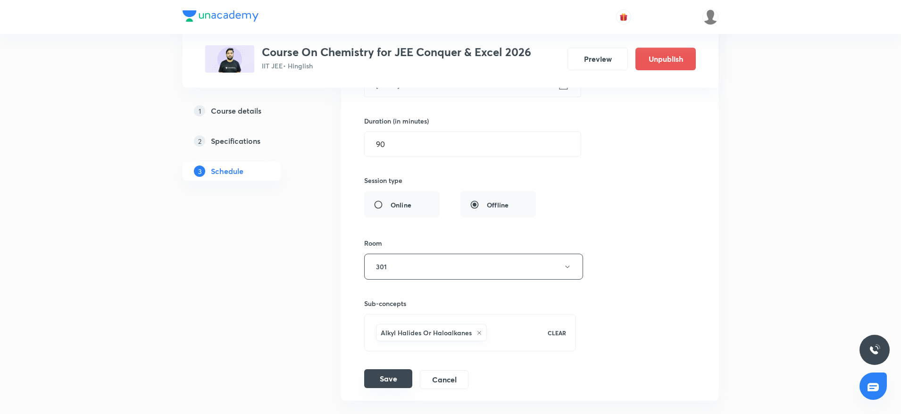
type input "Alcohols, Phenols and Ether"
click at [402, 385] on button "Save" at bounding box center [388, 378] width 48 height 19
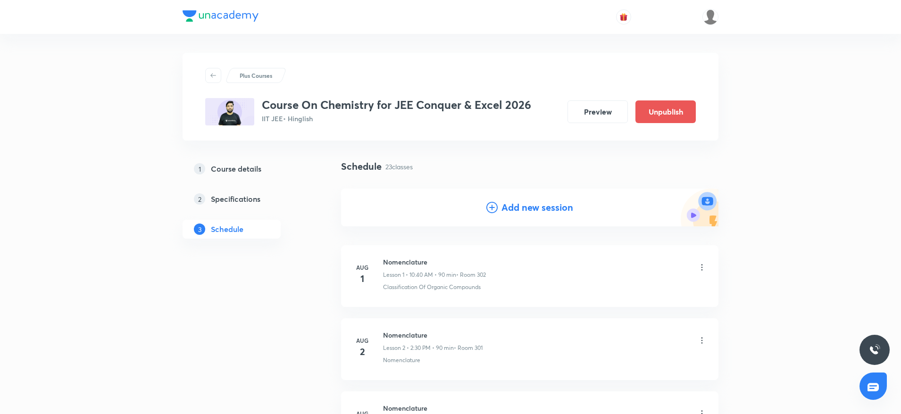
scroll to position [1590, 0]
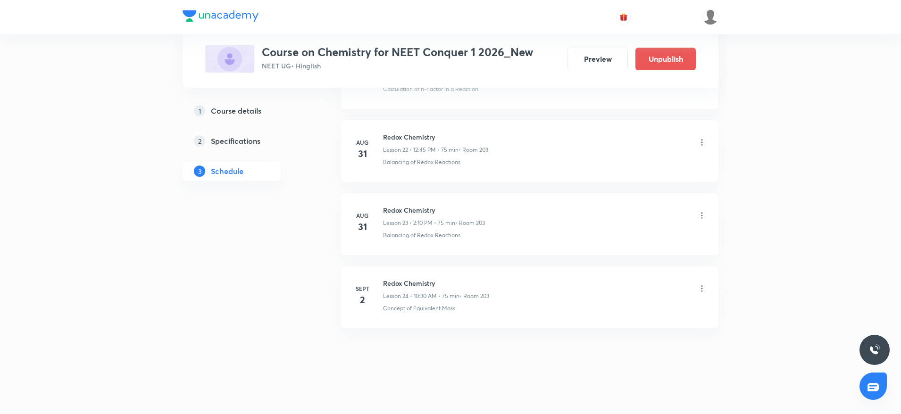
scroll to position [2097, 0]
drag, startPoint x: 379, startPoint y: 277, endPoint x: 474, endPoint y: 285, distance: 94.7
click at [474, 285] on div "Sept 2 Redox Chemistry Lesson 24 • 10:30 AM • 75 min • Room 203 Concept of Equi…" at bounding box center [530, 293] width 354 height 34
copy h6 "Redox Chemistry"
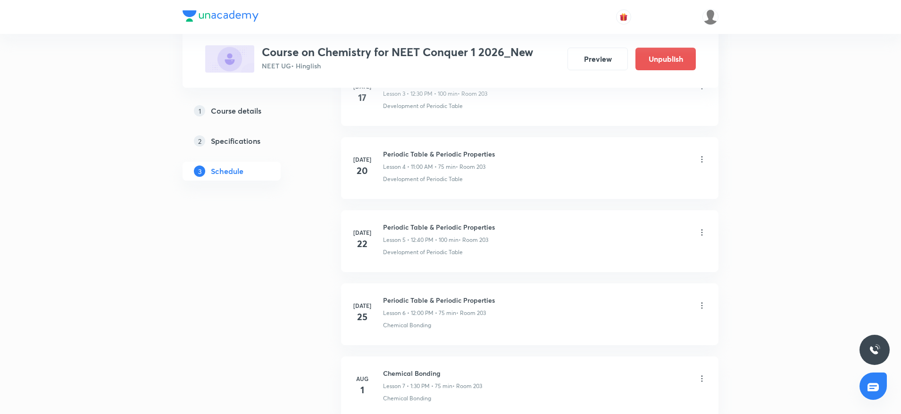
scroll to position [0, 0]
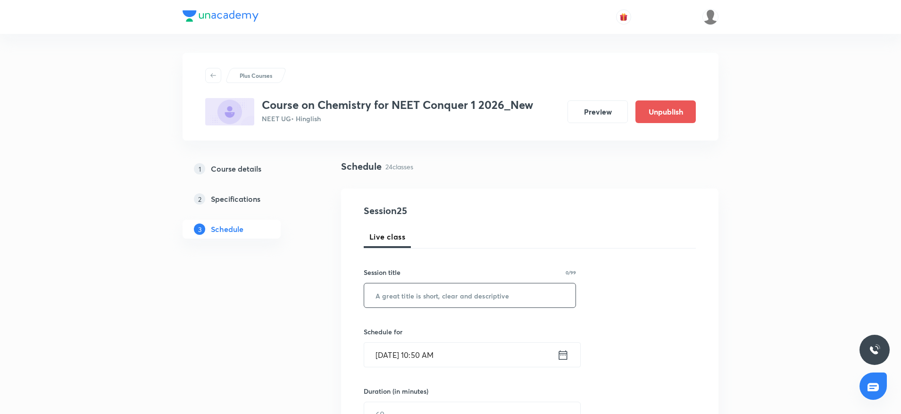
click at [513, 298] on input "text" at bounding box center [469, 296] width 211 height 24
paste input "Redox Chemistry"
drag, startPoint x: 370, startPoint y: 320, endPoint x: 220, endPoint y: 339, distance: 151.2
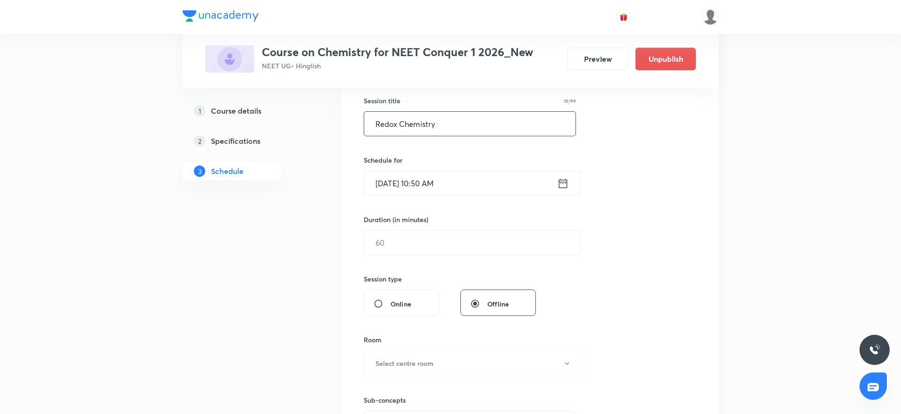
scroll to position [177, 0]
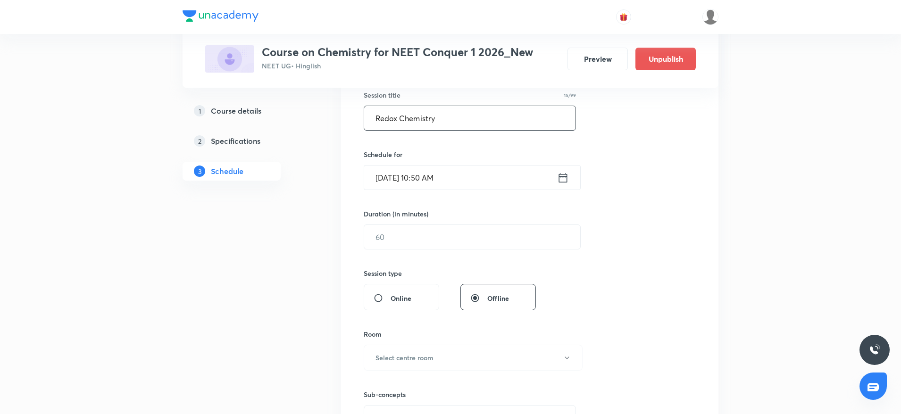
type input "Redox Chemistry"
click at [461, 179] on input "Sept 2, 2025, 10:50 AM" at bounding box center [460, 178] width 193 height 24
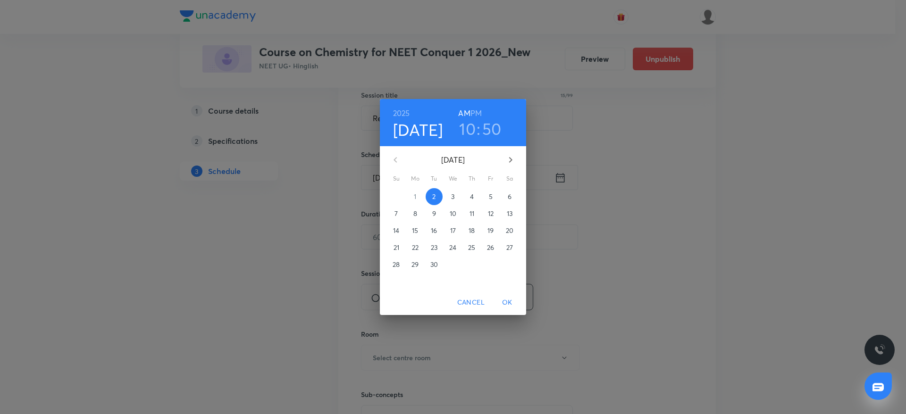
click at [480, 112] on h6 "PM" at bounding box center [475, 113] width 11 height 13
click at [468, 128] on h3 "10" at bounding box center [467, 129] width 17 height 20
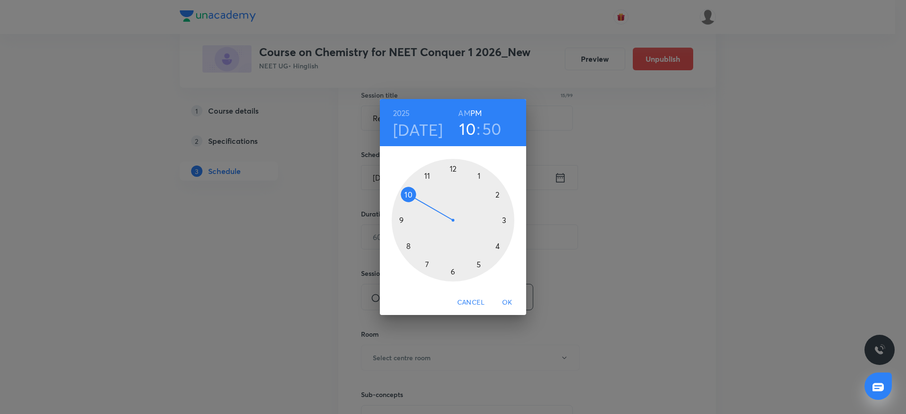
click at [452, 164] on div at bounding box center [453, 220] width 123 height 123
click at [453, 161] on div at bounding box center [453, 220] width 123 height 123
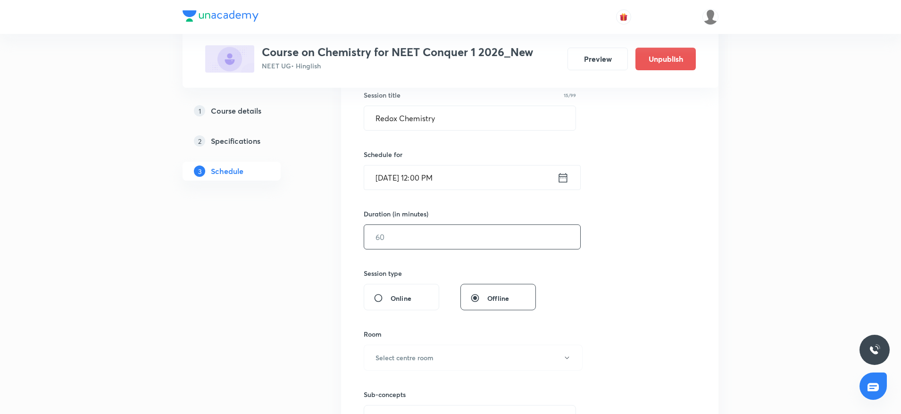
click at [419, 244] on input "text" at bounding box center [472, 237] width 216 height 24
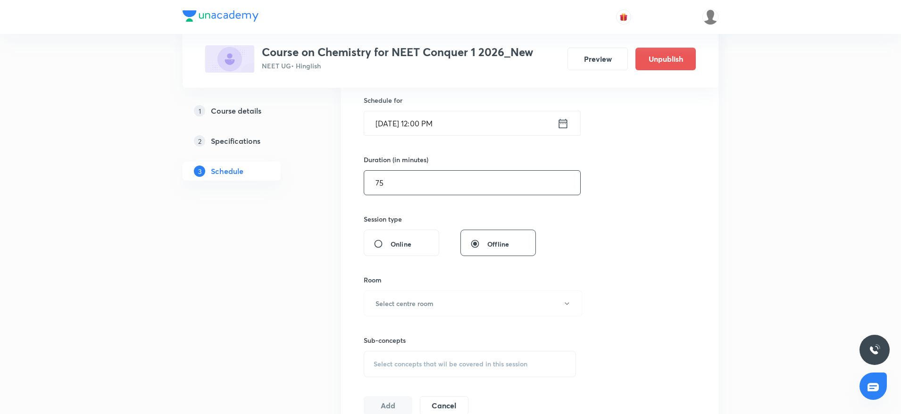
scroll to position [257, 0]
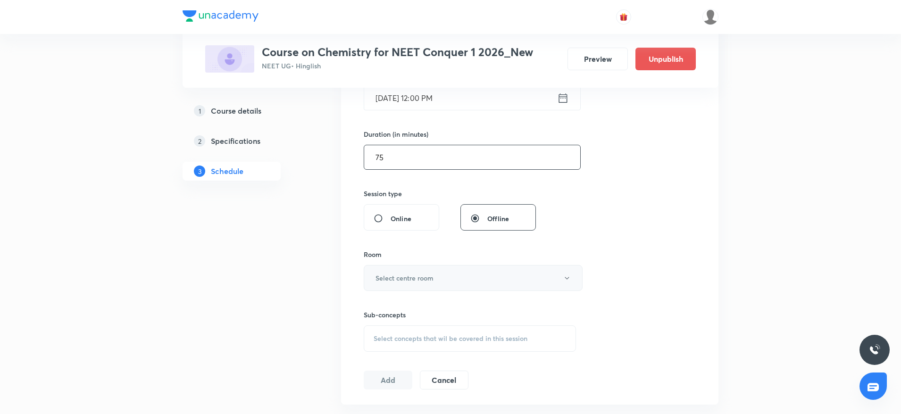
type input "75"
click at [470, 273] on button "Select centre room" at bounding box center [473, 278] width 219 height 26
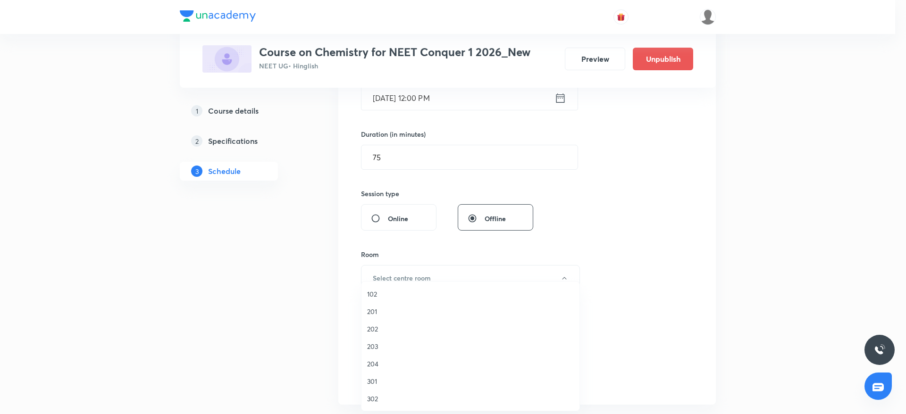
click at [389, 345] on span "203" at bounding box center [470, 347] width 207 height 10
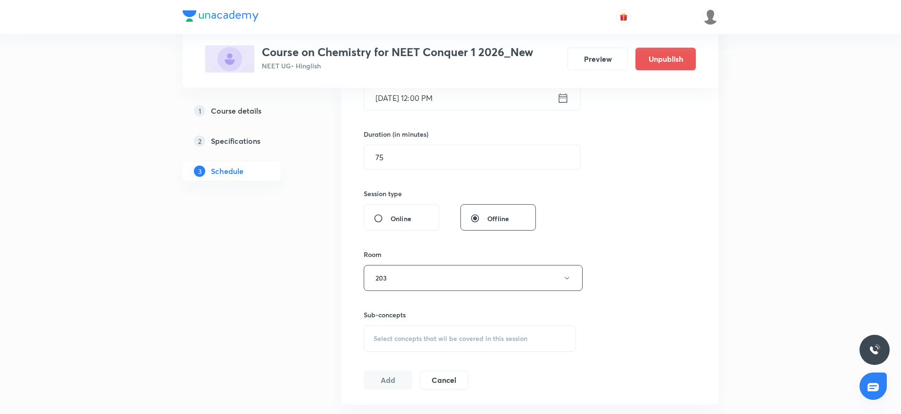
scroll to position [355, 0]
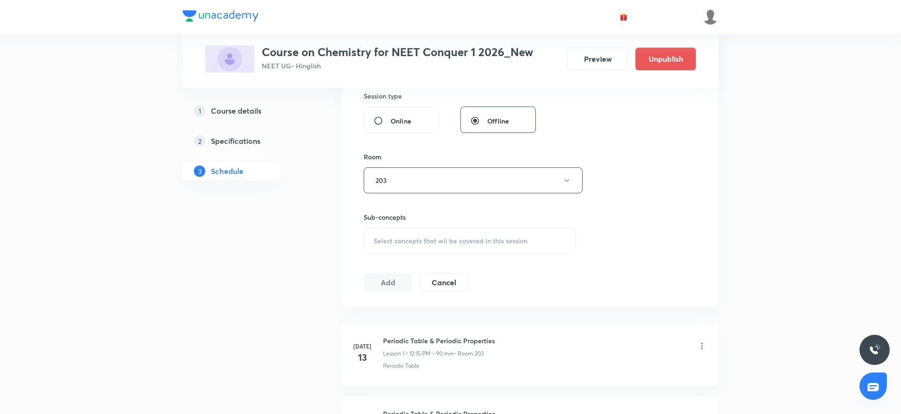
click at [486, 245] on div "Select concepts that wil be covered in this session" at bounding box center [470, 241] width 212 height 26
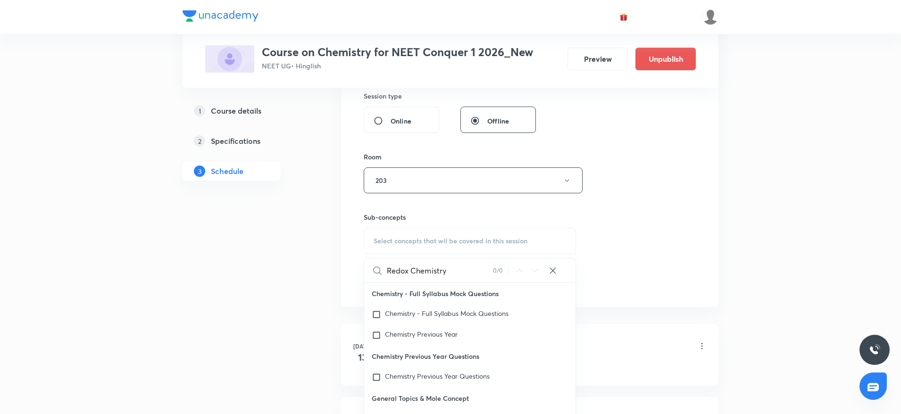
click at [419, 280] on input "Redox Chemistry" at bounding box center [440, 271] width 106 height 24
type input "Redox Chemistry"
click at [649, 217] on div "Session 25 Live class Session title 15/99 Redox Chemistry ​ Schedule for Sept 2…" at bounding box center [530, 70] width 332 height 443
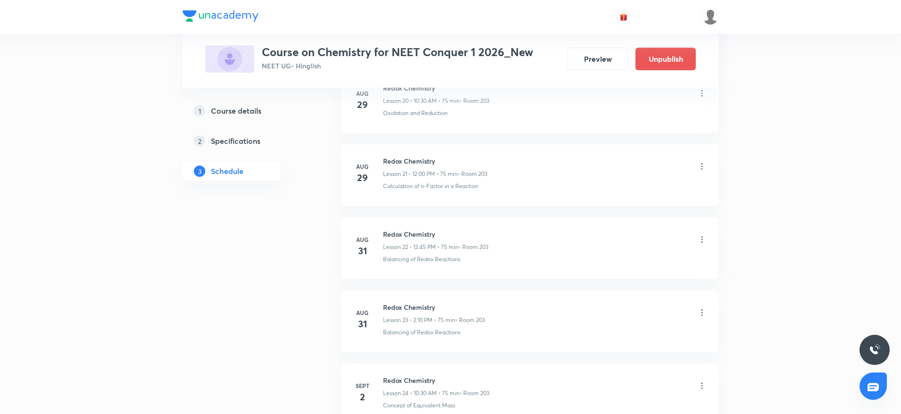
scroll to position [2097, 0]
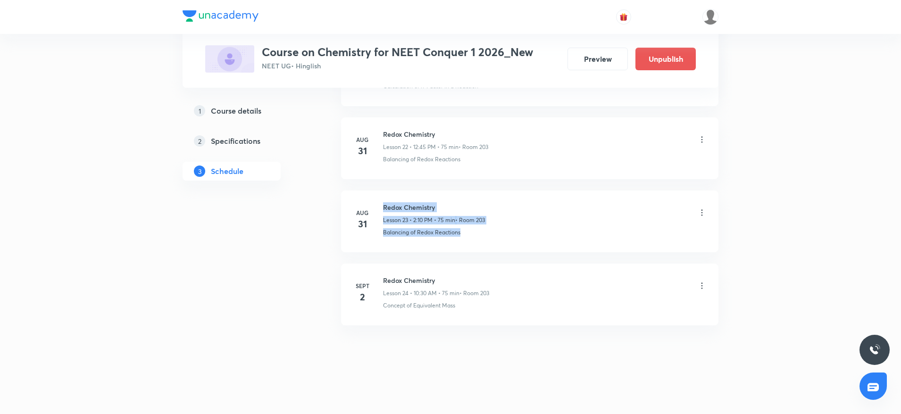
drag, startPoint x: 382, startPoint y: 229, endPoint x: 484, endPoint y: 234, distance: 101.5
click at [484, 234] on div "Aug 31 Redox Chemistry Lesson 23 • 2:10 PM • 75 min • Room 203 Balancing of Red…" at bounding box center [530, 219] width 354 height 34
click at [464, 243] on li "Aug 31 Redox Chemistry Lesson 23 • 2:10 PM • 75 min • Room 203 Balancing of Red…" at bounding box center [529, 222] width 377 height 62
drag, startPoint x: 382, startPoint y: 236, endPoint x: 493, endPoint y: 238, distance: 111.4
click at [493, 238] on li "Aug 31 Redox Chemistry Lesson 23 • 2:10 PM • 75 min • Room 203 Balancing of Red…" at bounding box center [529, 222] width 377 height 62
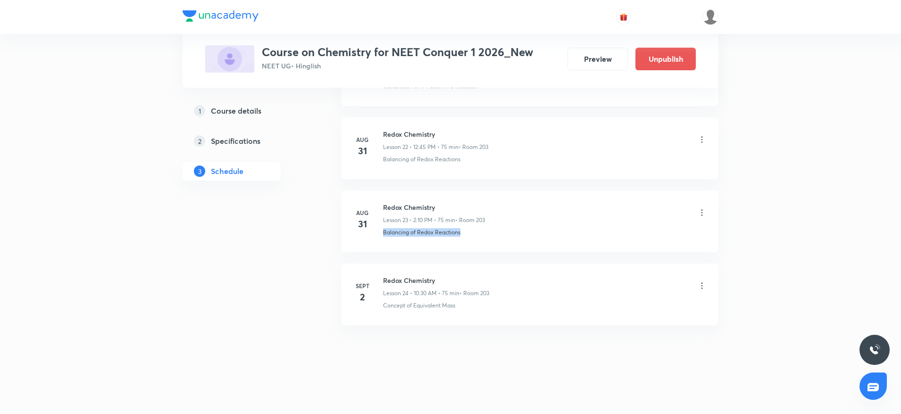
copy p "Balancing of Redox Reactions"
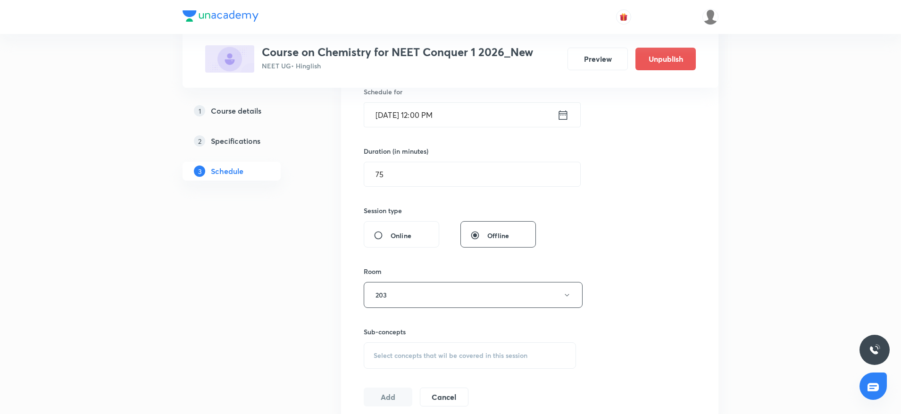
scroll to position [338, 0]
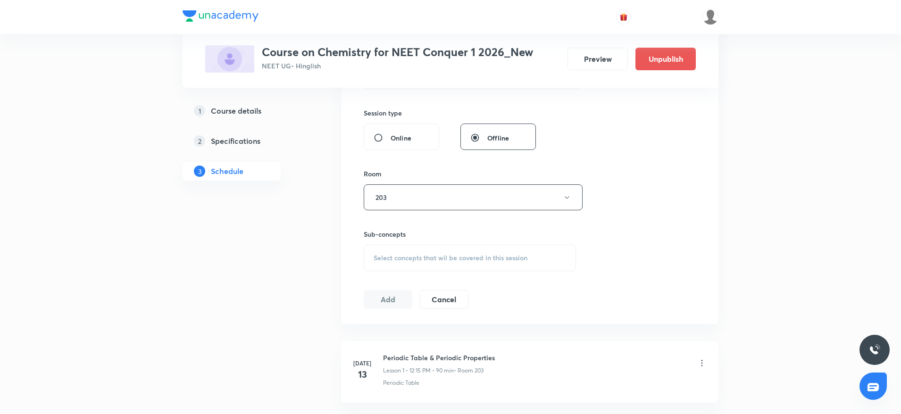
click at [517, 255] on span "Select concepts that wil be covered in this session" at bounding box center [451, 258] width 154 height 8
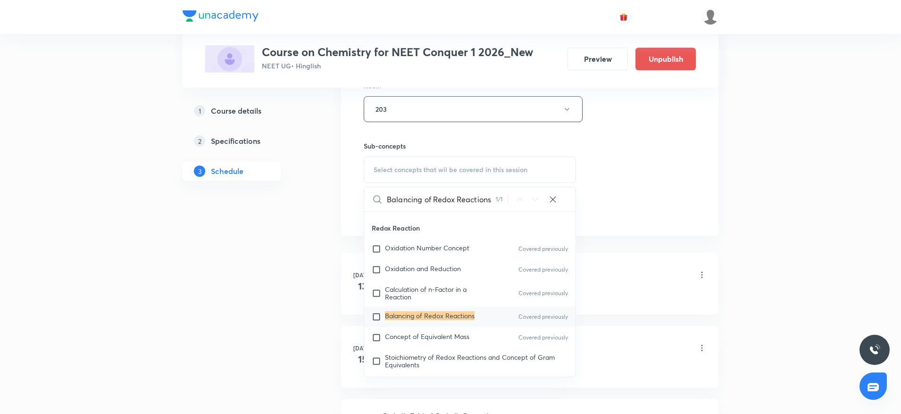
scroll to position [3451, 0]
type input "Balancing of Redox Reactions"
click at [435, 319] on mark "Balancing of Redox Reactions" at bounding box center [430, 314] width 90 height 9
checkbox input "true"
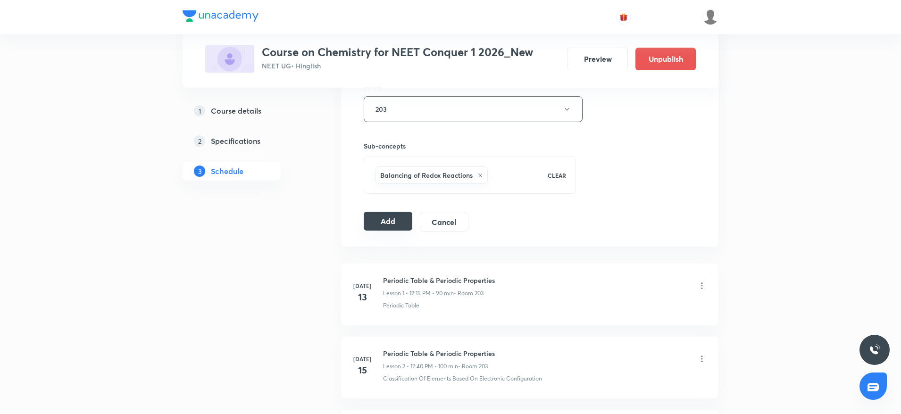
click at [405, 218] on button "Add" at bounding box center [388, 221] width 49 height 19
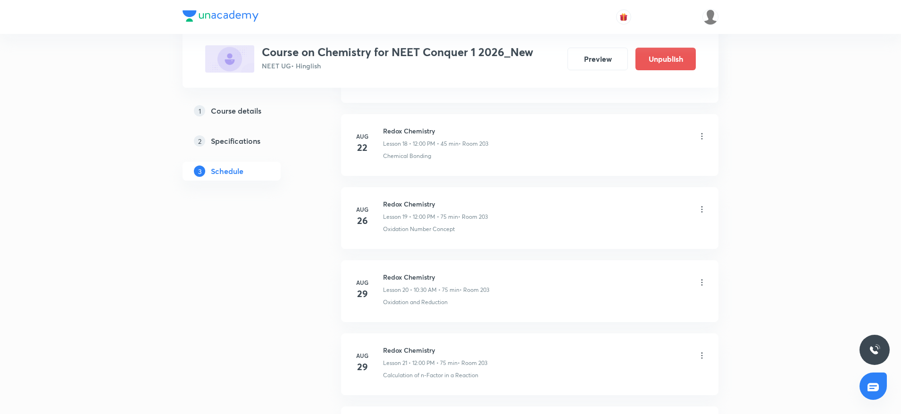
scroll to position [1737, 0]
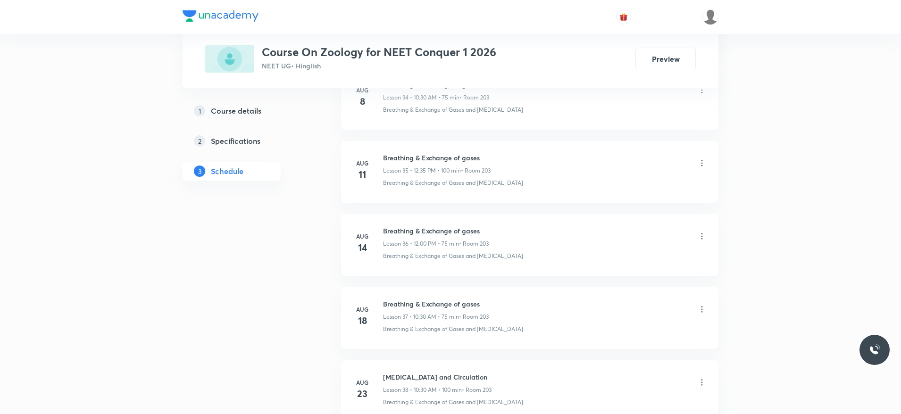
scroll to position [3340, 0]
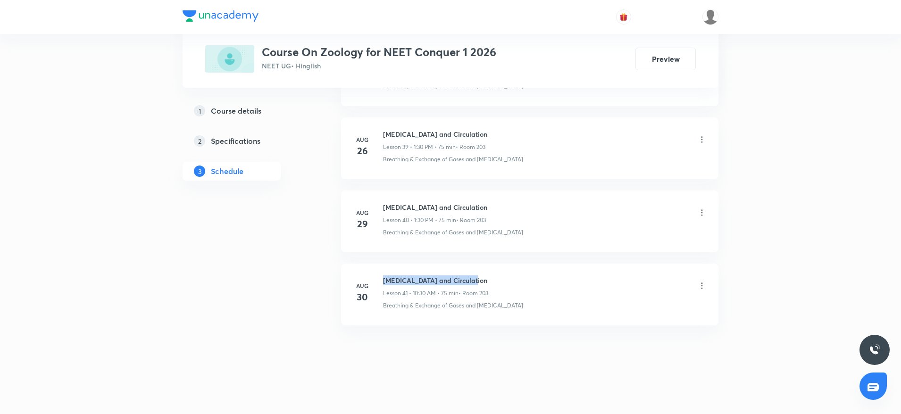
drag, startPoint x: 383, startPoint y: 276, endPoint x: 515, endPoint y: 277, distance: 132.1
click at [515, 277] on div "Aug 30 Body fluids and Circulation Lesson 41 • 10:30 AM • 75 min • Room 203 Bre…" at bounding box center [530, 293] width 354 height 34
copy h6 "[MEDICAL_DATA] and Circulation"
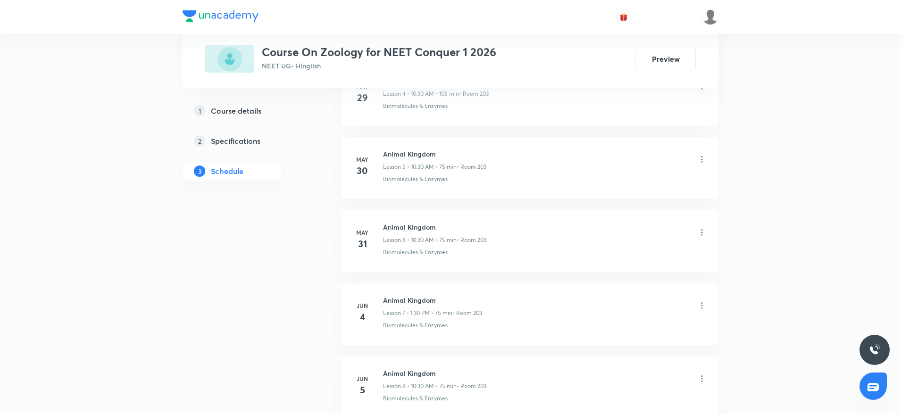
scroll to position [0, 0]
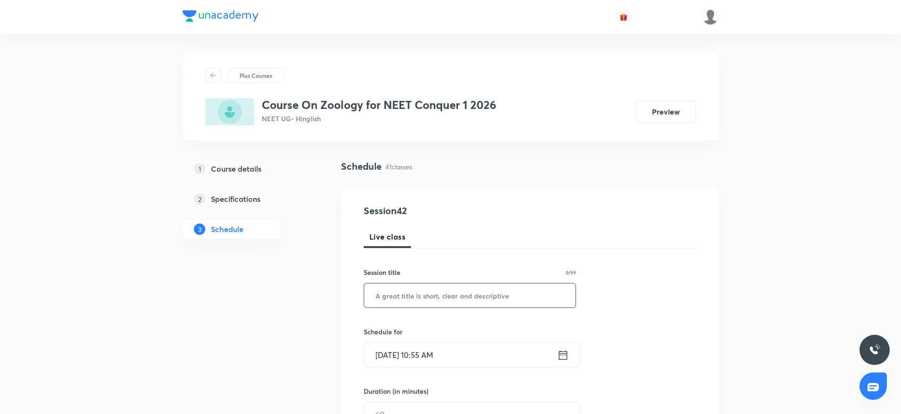
click at [451, 301] on input "text" at bounding box center [469, 296] width 211 height 24
paste input "[MEDICAL_DATA] and Circulation"
type input "[MEDICAL_DATA] and Circulation"
click at [436, 347] on input "Sept 2, 2025, 10:55 AM" at bounding box center [460, 355] width 193 height 24
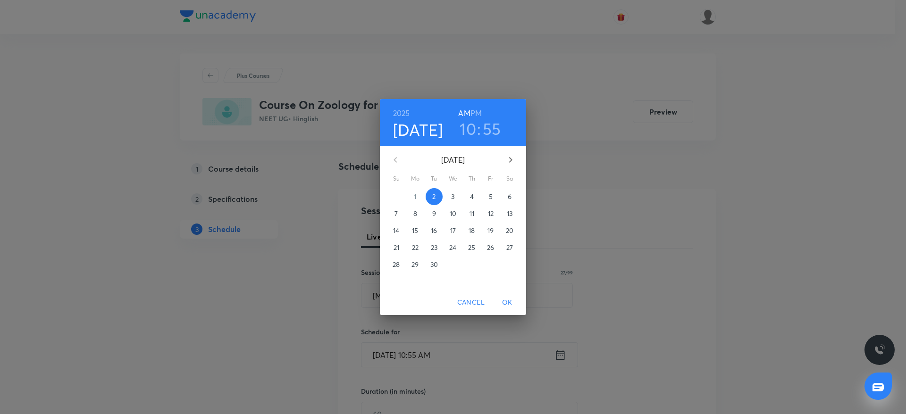
click at [490, 128] on h3 "55" at bounding box center [492, 129] width 18 height 20
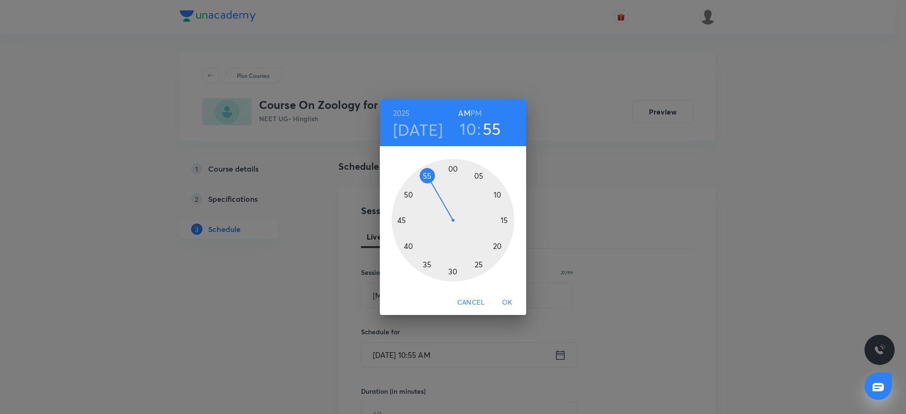
click at [452, 272] on div at bounding box center [453, 220] width 123 height 123
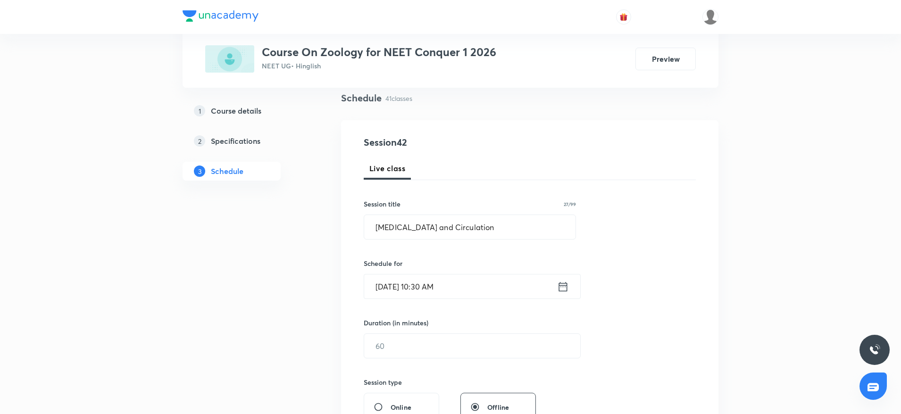
scroll to position [120, 0]
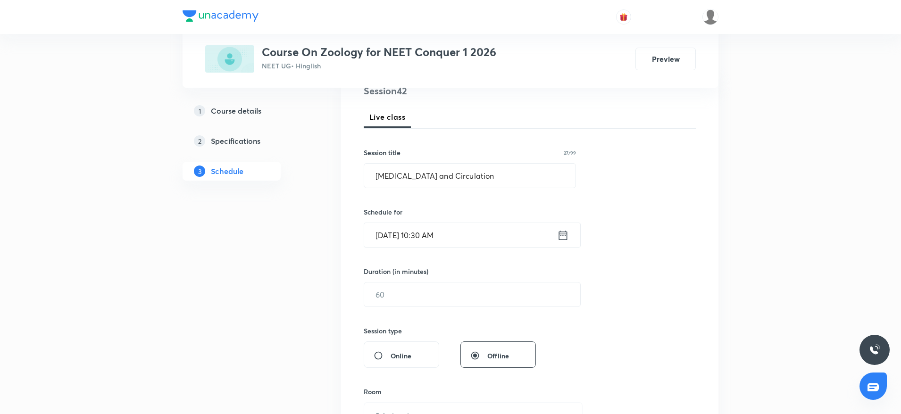
click at [442, 315] on div "Session 42 Live class Session title 27/99 Body fluids and Circulation ​ Schedul…" at bounding box center [530, 305] width 332 height 443
click at [443, 300] on input "text" at bounding box center [472, 295] width 216 height 24
click at [429, 236] on input "Sept 2, 2025, 10:30 AM" at bounding box center [460, 235] width 193 height 24
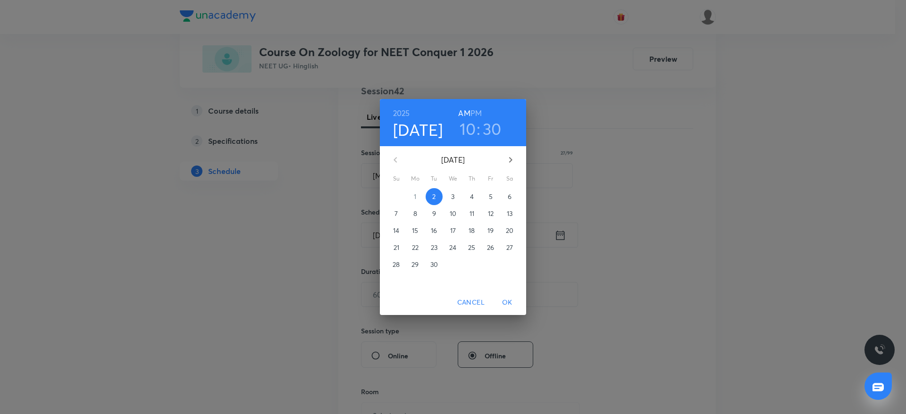
drag, startPoint x: 477, startPoint y: 114, endPoint x: 473, endPoint y: 120, distance: 6.6
click at [477, 114] on h6 "PM" at bounding box center [475, 113] width 11 height 13
drag, startPoint x: 470, startPoint y: 125, endPoint x: 466, endPoint y: 156, distance: 30.9
click at [470, 126] on h3 "10" at bounding box center [468, 129] width 17 height 20
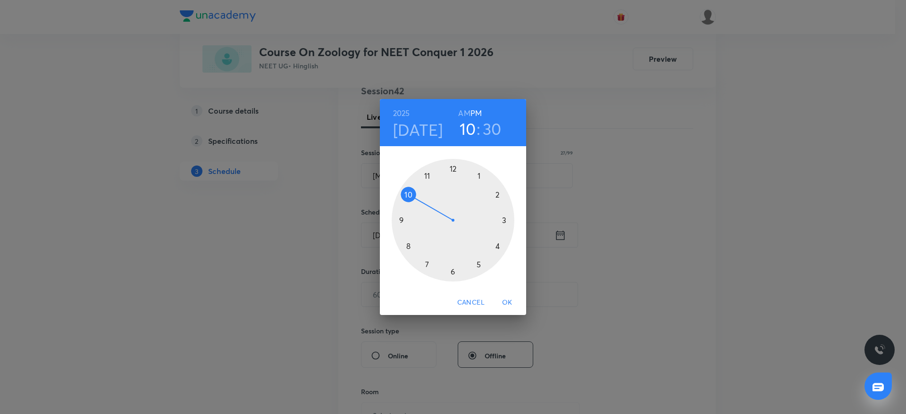
click at [482, 171] on div at bounding box center [453, 220] width 123 height 123
click at [505, 298] on span "OK" at bounding box center [507, 303] width 23 height 12
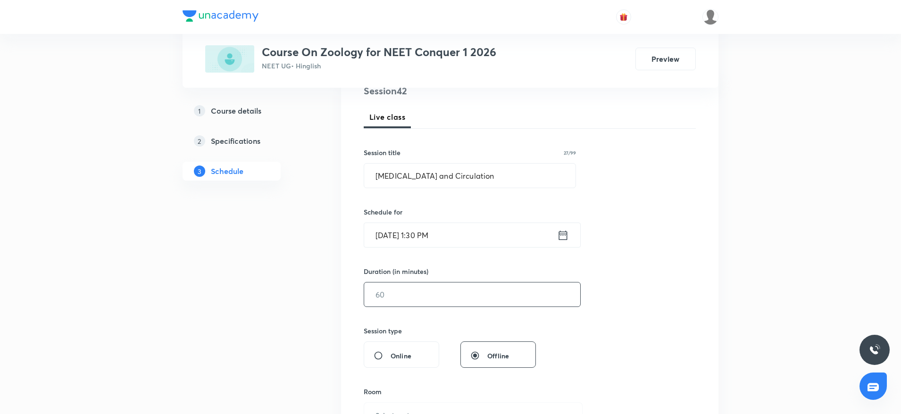
click at [489, 284] on input "text" at bounding box center [472, 295] width 216 height 24
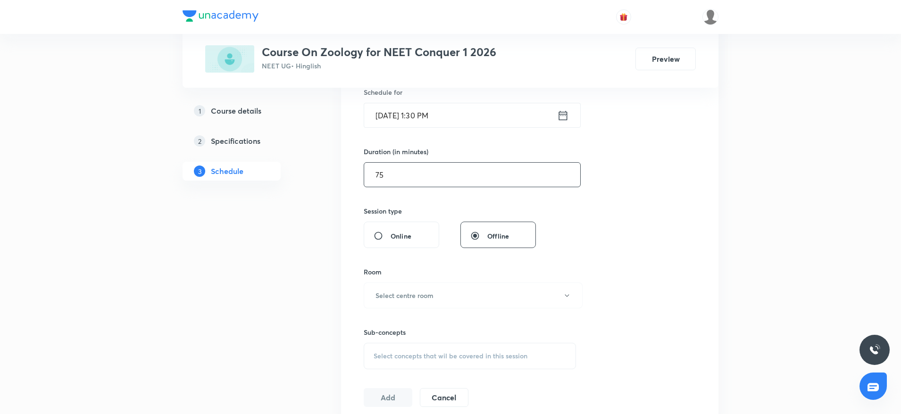
scroll to position [291, 0]
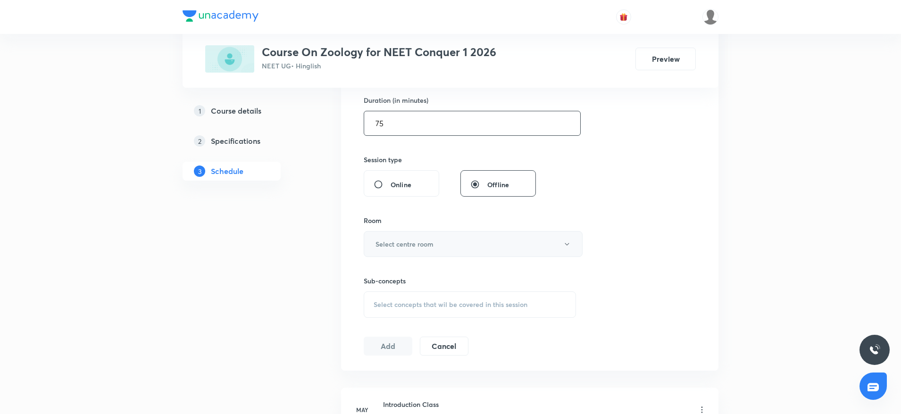
type input "75"
click at [459, 246] on button "Select centre room" at bounding box center [473, 244] width 219 height 26
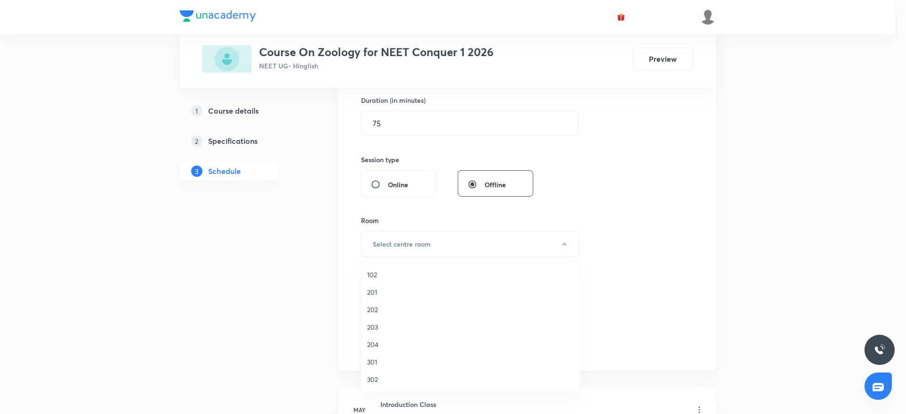
click at [376, 332] on span "203" at bounding box center [470, 327] width 207 height 10
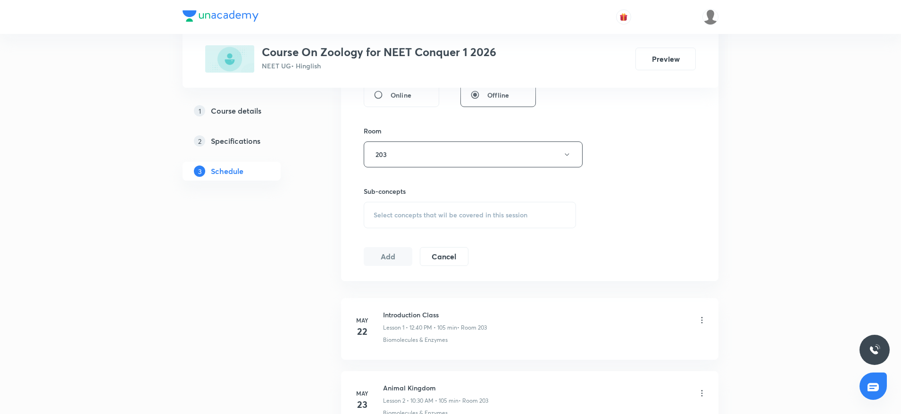
scroll to position [389, 0]
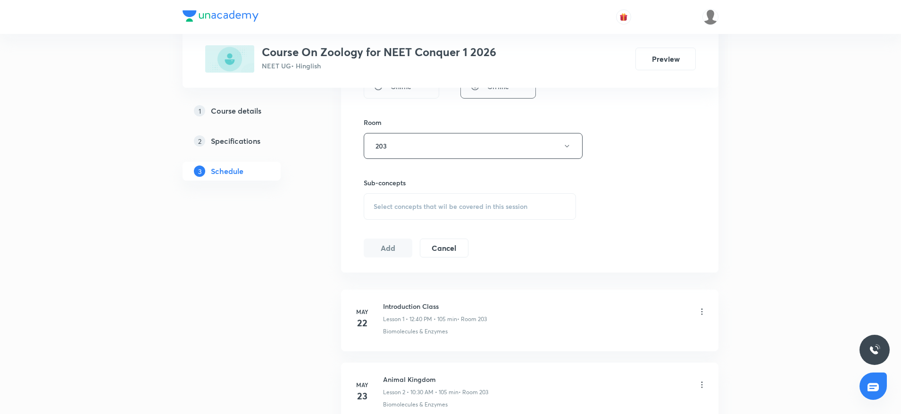
click at [462, 213] on div "Select concepts that wil be covered in this session" at bounding box center [470, 206] width 212 height 26
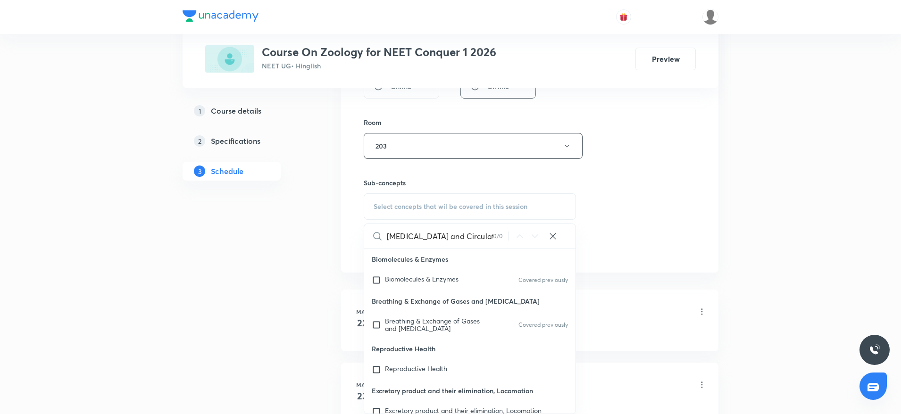
drag, startPoint x: 431, startPoint y: 233, endPoint x: 516, endPoint y: 240, distance: 85.6
click at [516, 240] on div "Body fluids and Circulation 0 / 0 ​" at bounding box center [469, 236] width 211 height 24
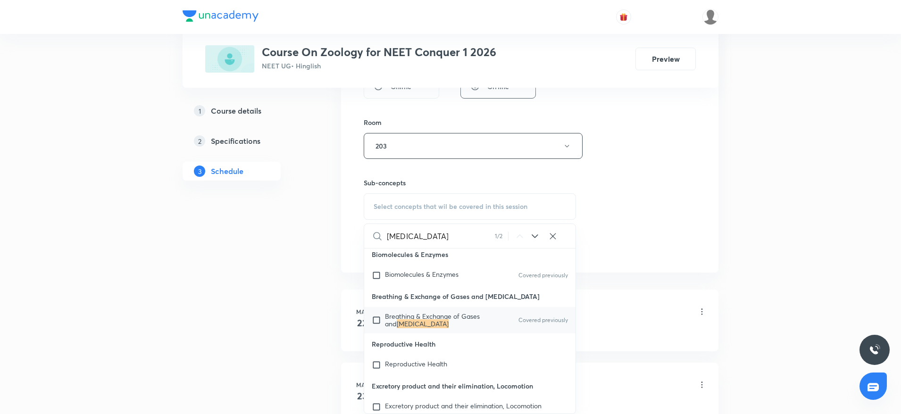
scroll to position [0, 0]
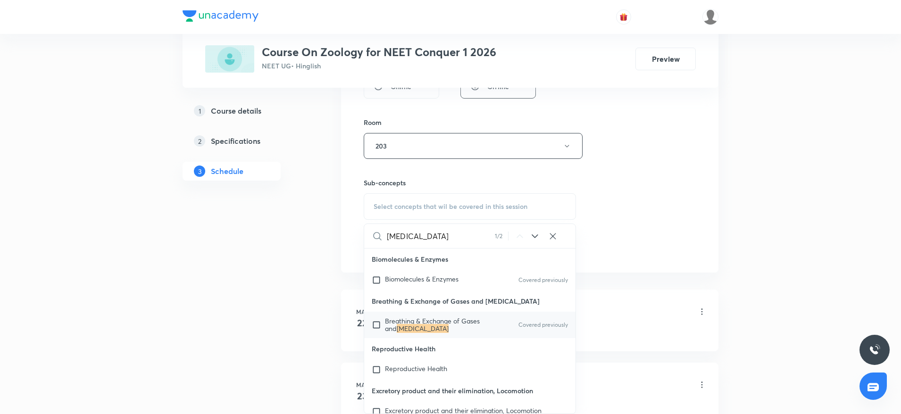
type input "Body fluids"
click at [442, 320] on span "Breathing & Exchange of Gases and" at bounding box center [432, 325] width 95 height 17
checkbox input "true"
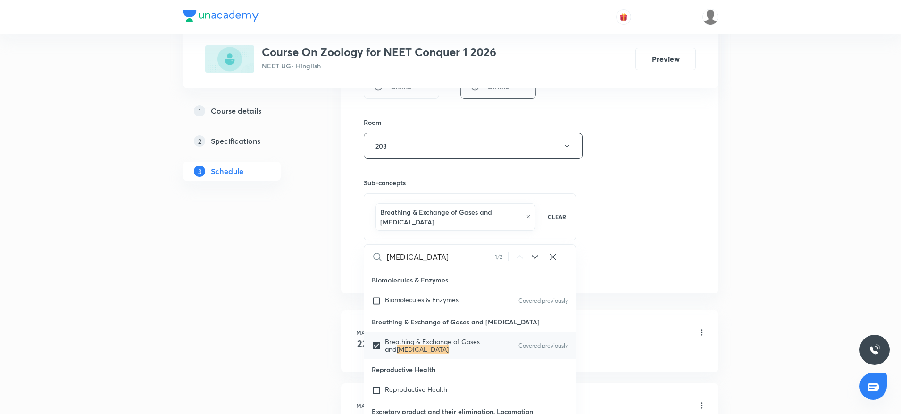
click at [620, 236] on div "Session 42 Live class Session title 27/99 Body fluids and Circulation ​ Schedul…" at bounding box center [530, 47] width 332 height 464
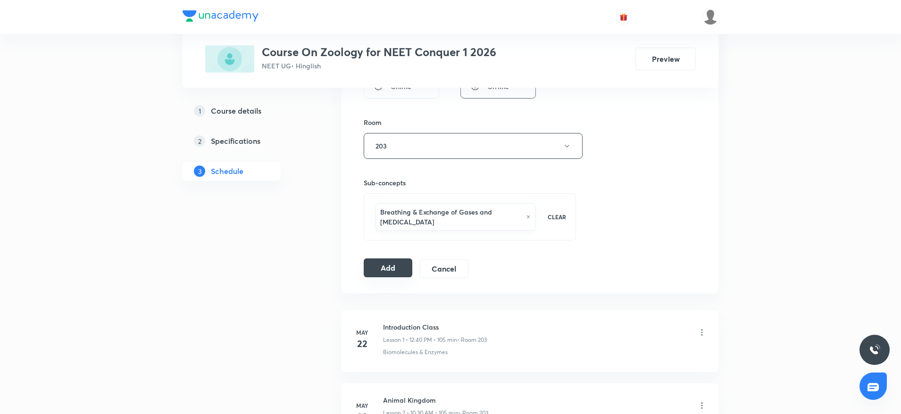
click at [392, 271] on button "Add" at bounding box center [388, 268] width 49 height 19
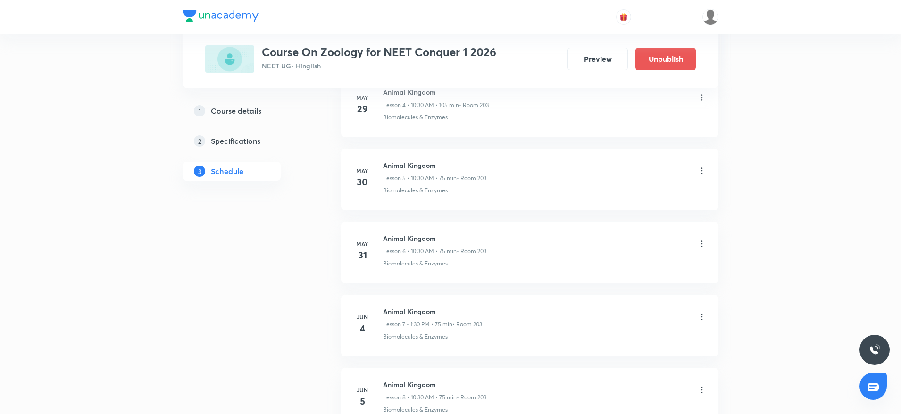
scroll to position [2980, 0]
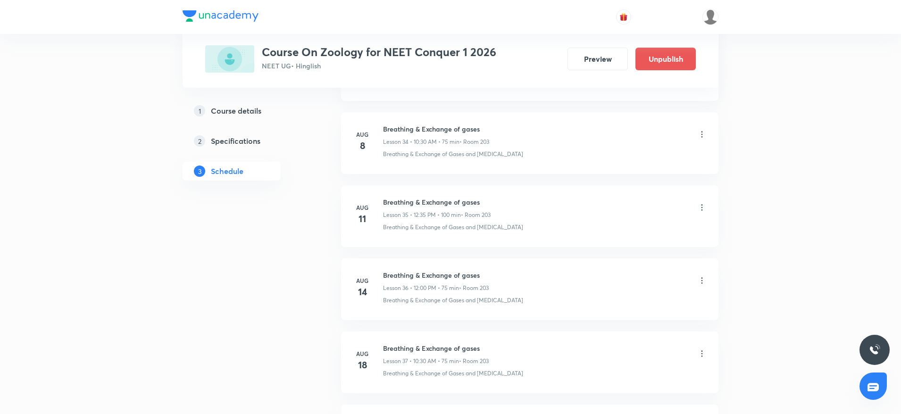
scroll to position [3413, 0]
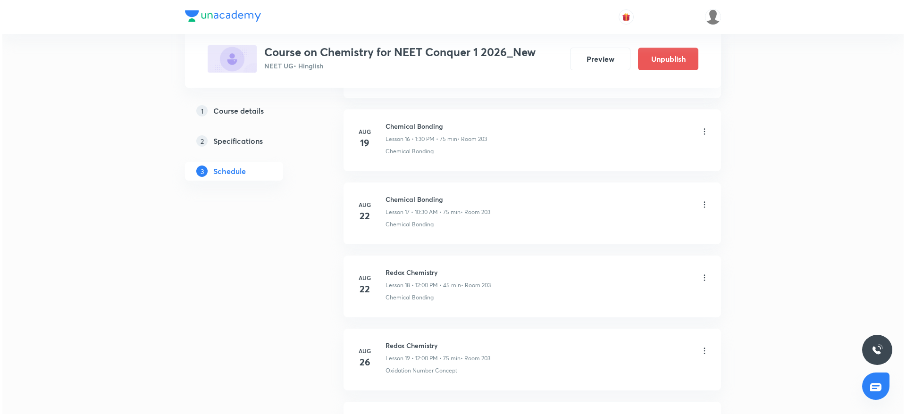
scroll to position [2170, 0]
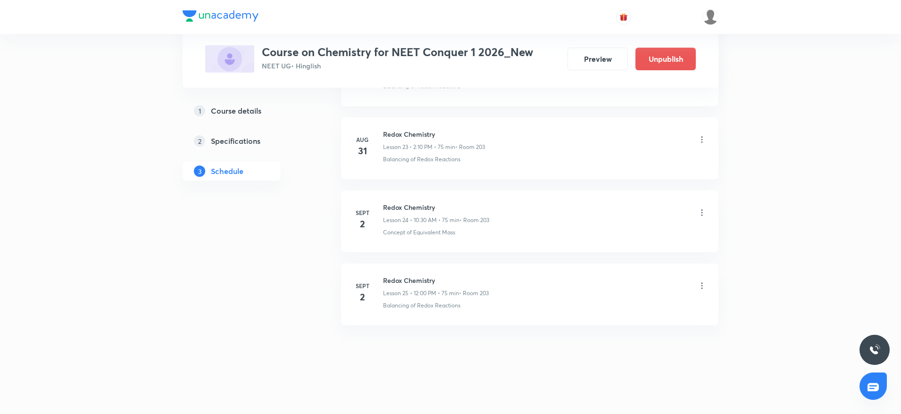
click at [705, 284] on icon at bounding box center [701, 285] width 9 height 9
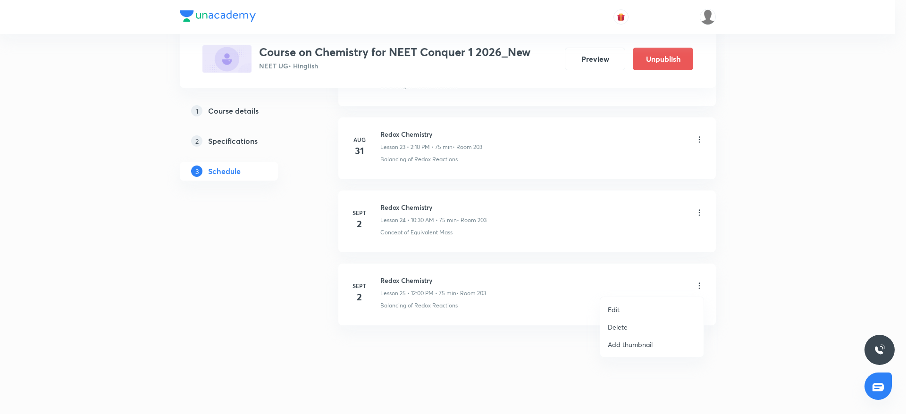
click at [622, 305] on li "Edit" at bounding box center [651, 309] width 103 height 17
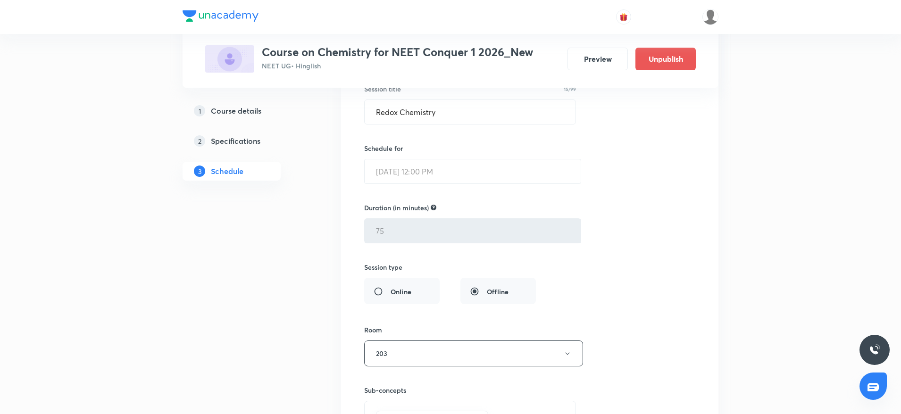
scroll to position [1887, 0]
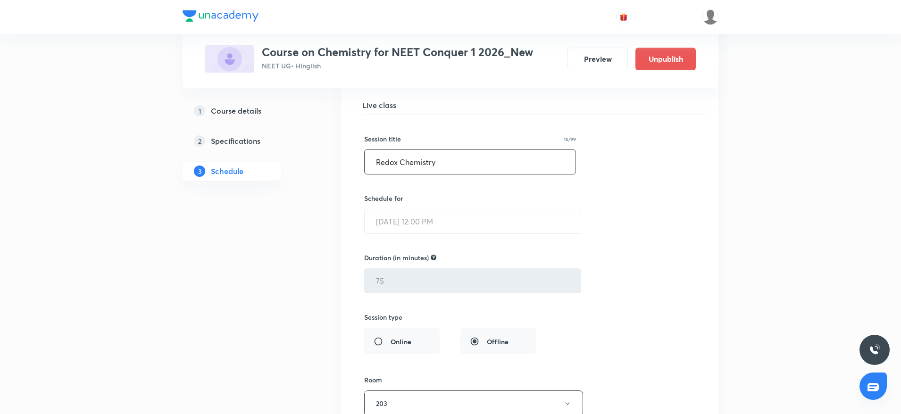
drag, startPoint x: 477, startPoint y: 166, endPoint x: 272, endPoint y: 161, distance: 205.7
paste input "Thermodynamics-"
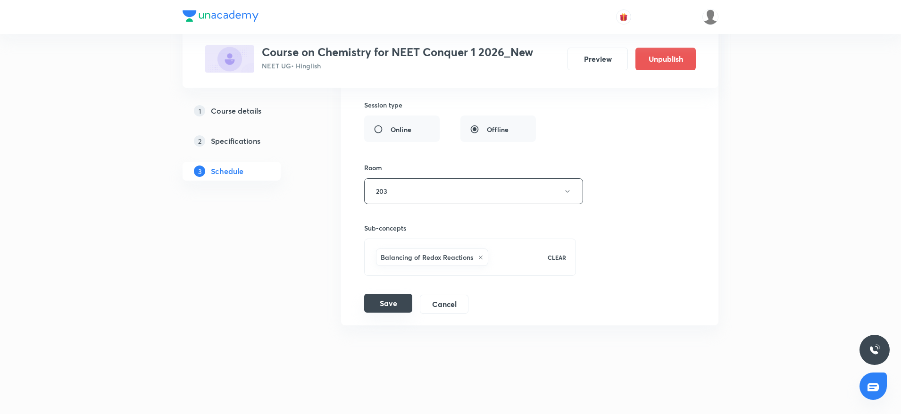
type input "Thermodynamics"
click at [407, 305] on button "Save" at bounding box center [388, 303] width 48 height 19
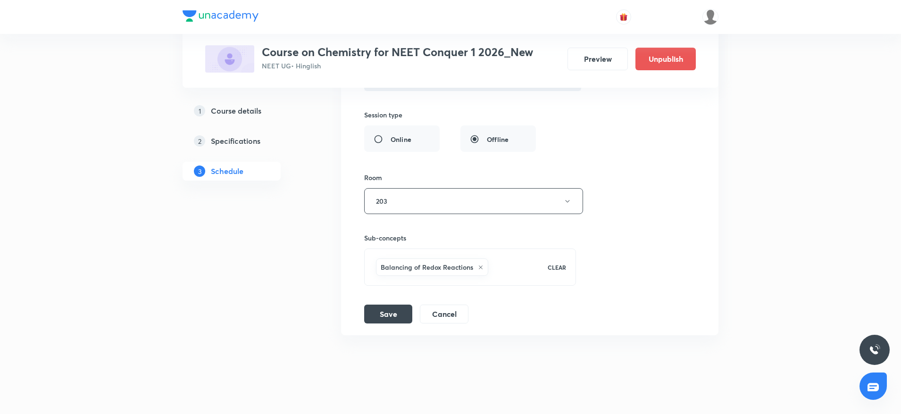
scroll to position [2116, 0]
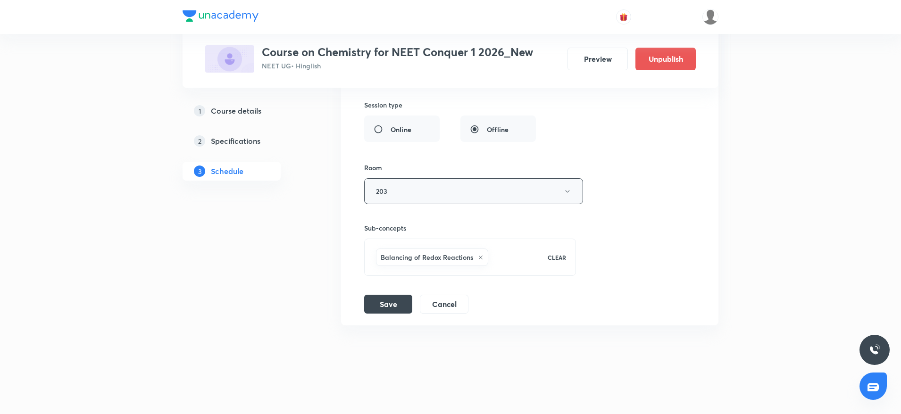
click at [396, 194] on button "203" at bounding box center [473, 191] width 219 height 26
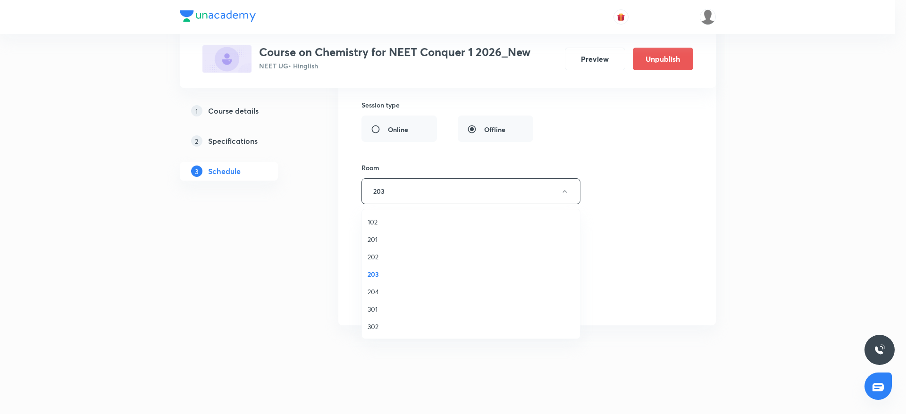
click at [369, 295] on span "204" at bounding box center [471, 292] width 207 height 10
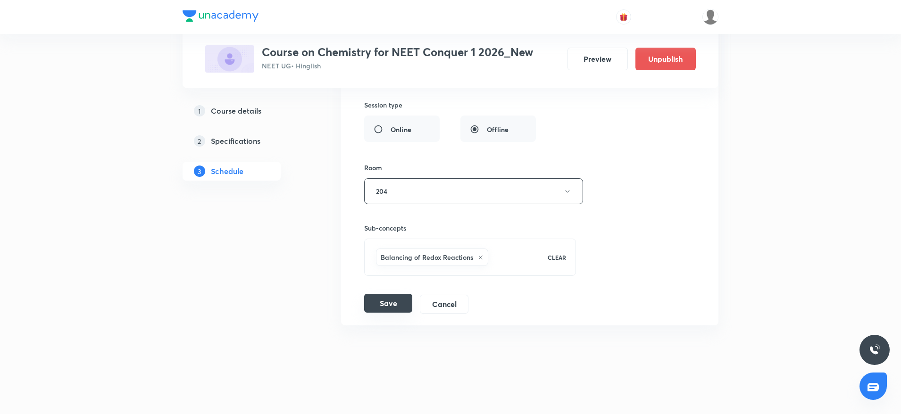
click at [393, 301] on button "Save" at bounding box center [388, 303] width 48 height 19
